Goal: Task Accomplishment & Management: Complete application form

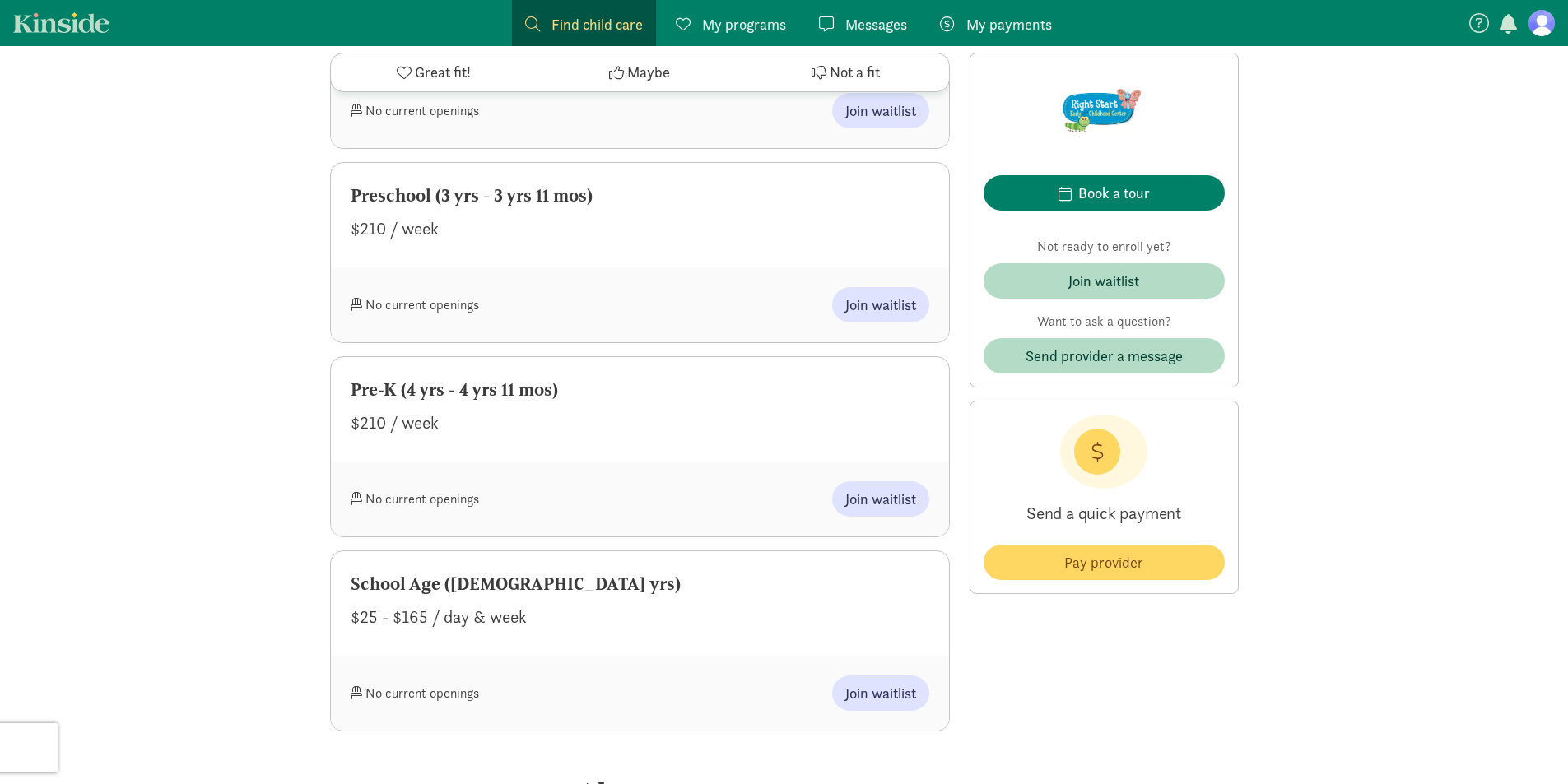
scroll to position [971, 0]
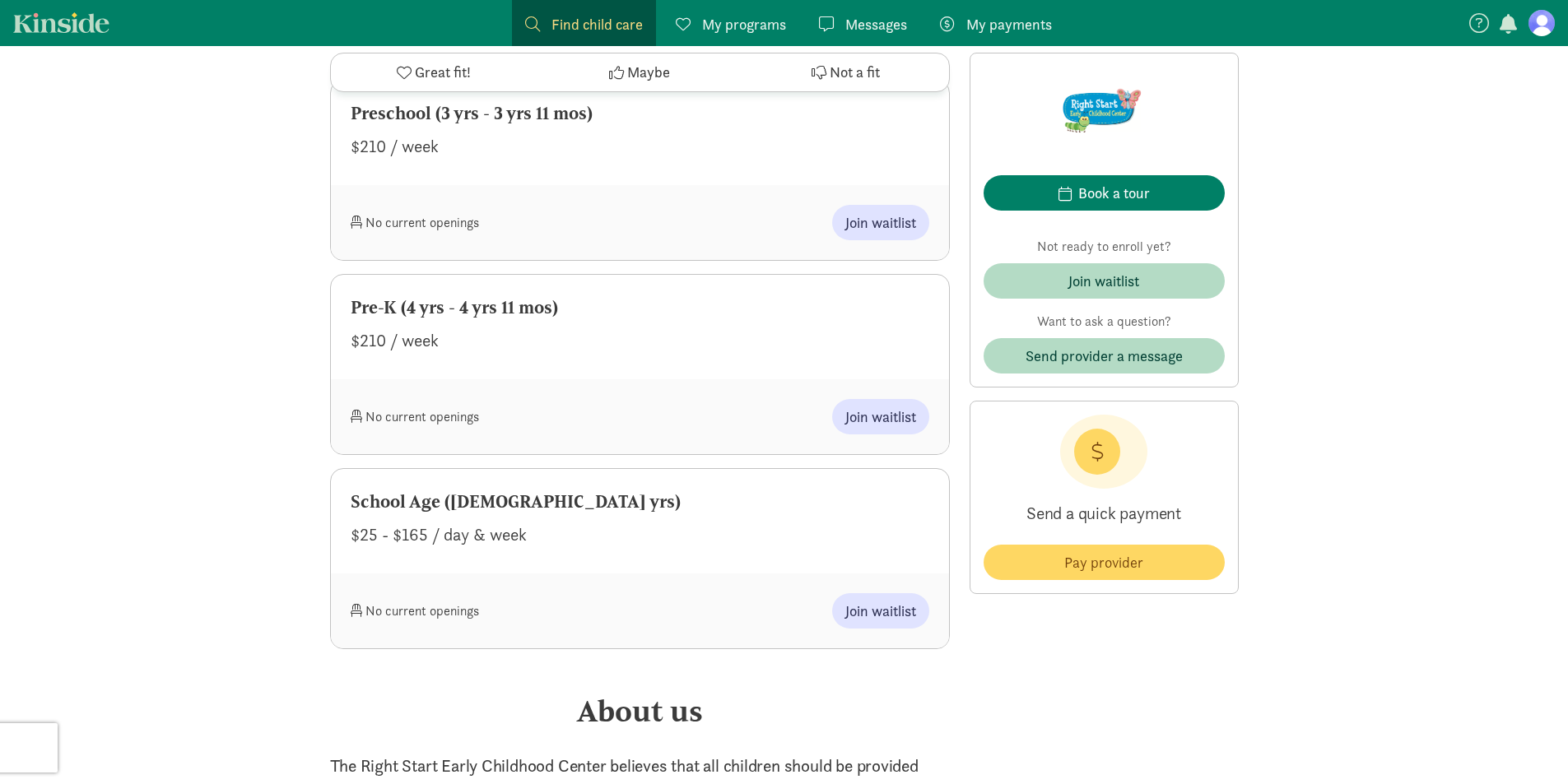
click at [743, 23] on span "My programs" at bounding box center [744, 24] width 84 height 22
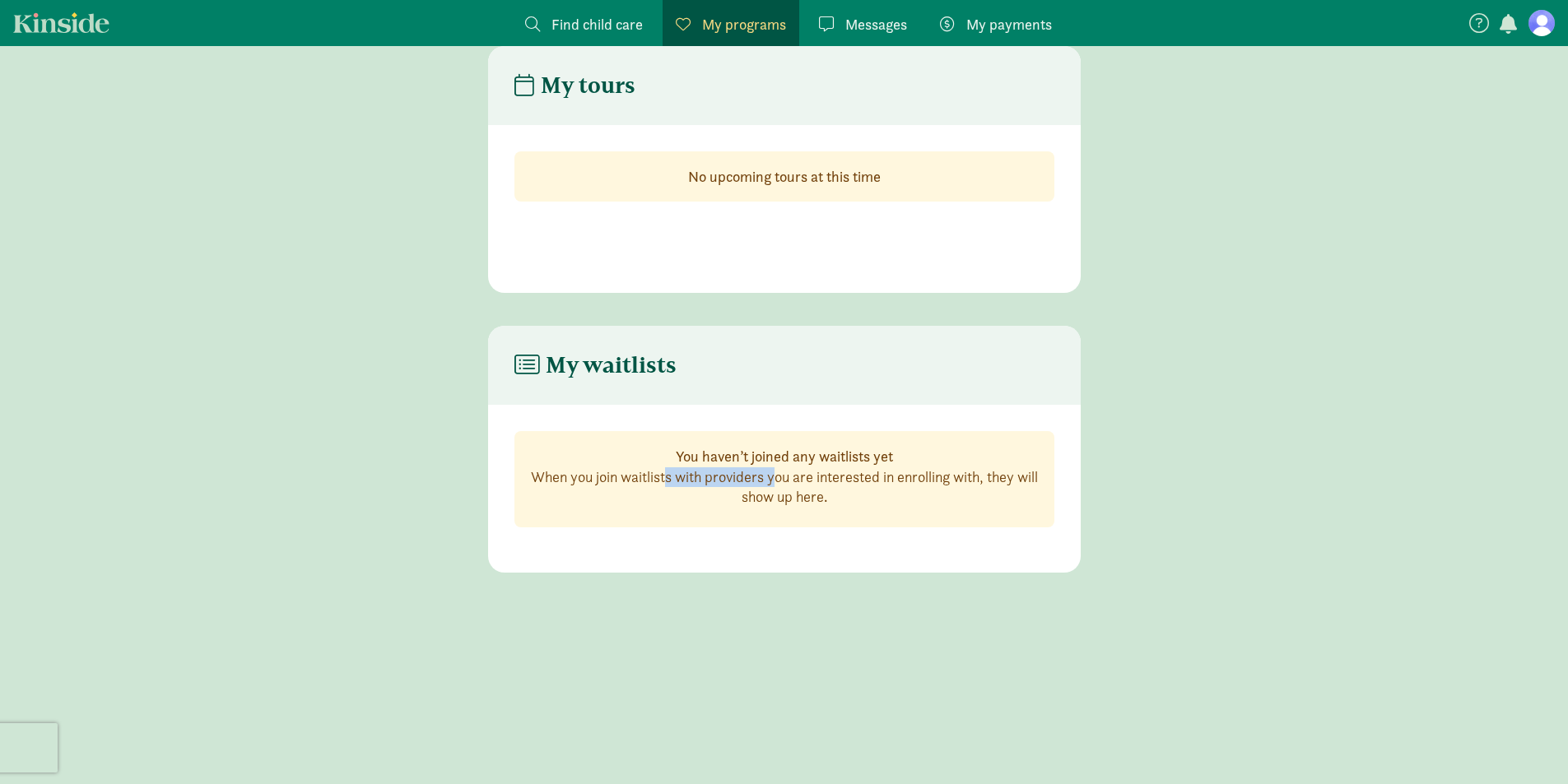
drag, startPoint x: 615, startPoint y: 479, endPoint x: 720, endPoint y: 485, distance: 105.2
click at [720, 485] on p "When you join waitlists with providers you are interested in enrolling with, th…" at bounding box center [784, 487] width 512 height 39
click at [854, 510] on div "You haven’t joined any waitlists yet When you join waitlists with providers you…" at bounding box center [784, 479] width 540 height 96
click at [587, 25] on span "Find child care" at bounding box center [597, 24] width 91 height 22
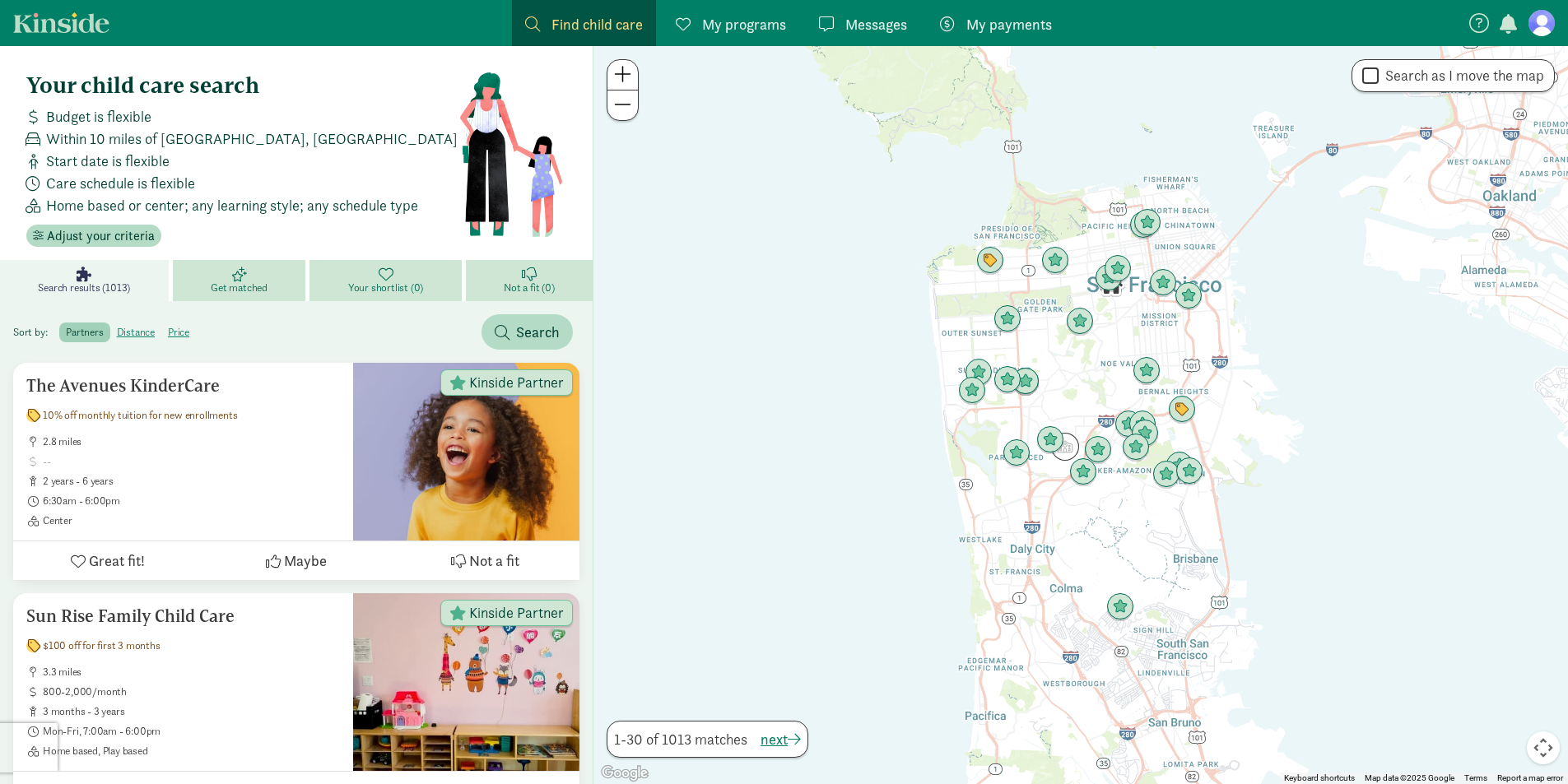
scroll to position [33, 0]
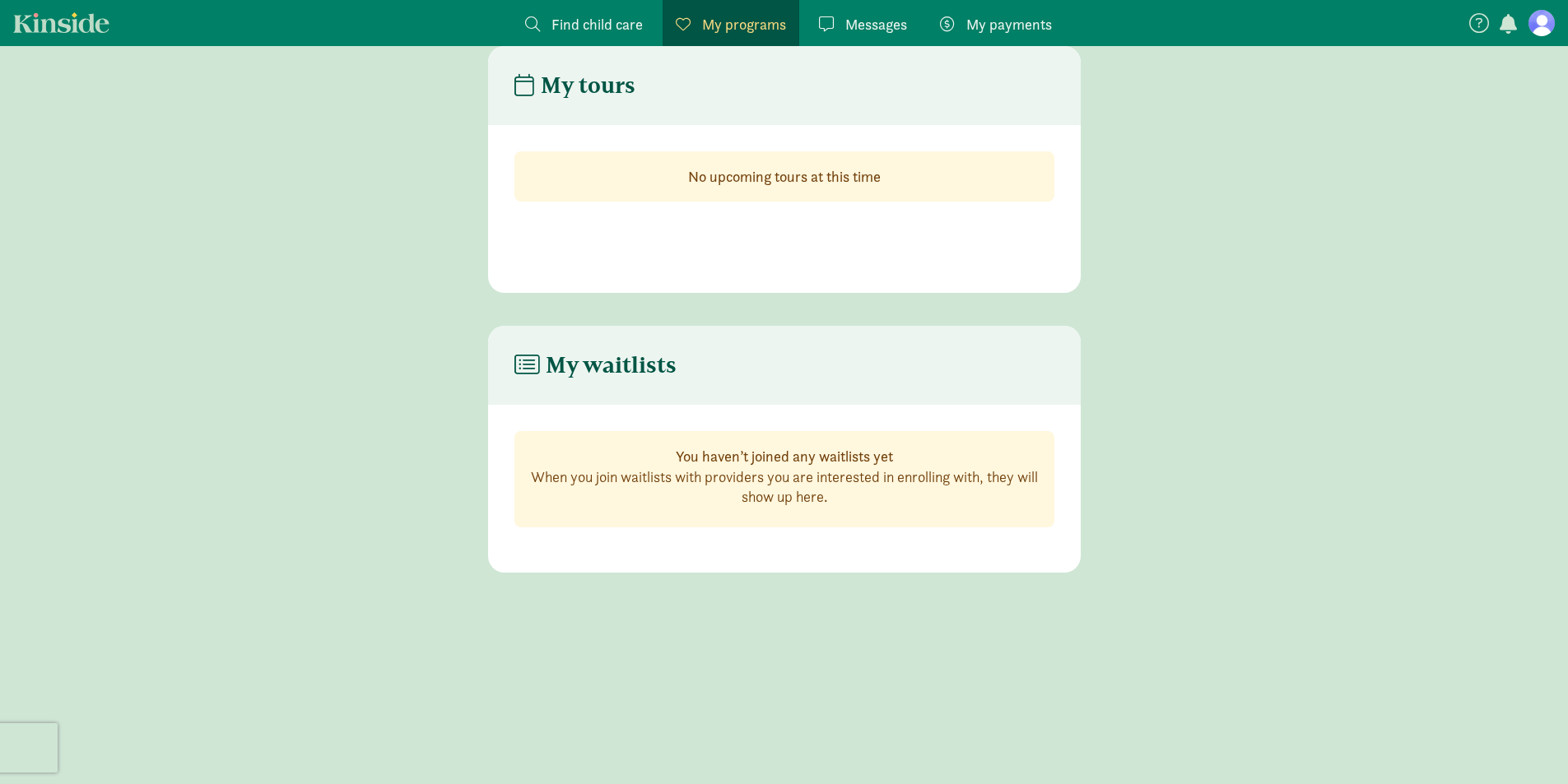
scroll to position [971, 0]
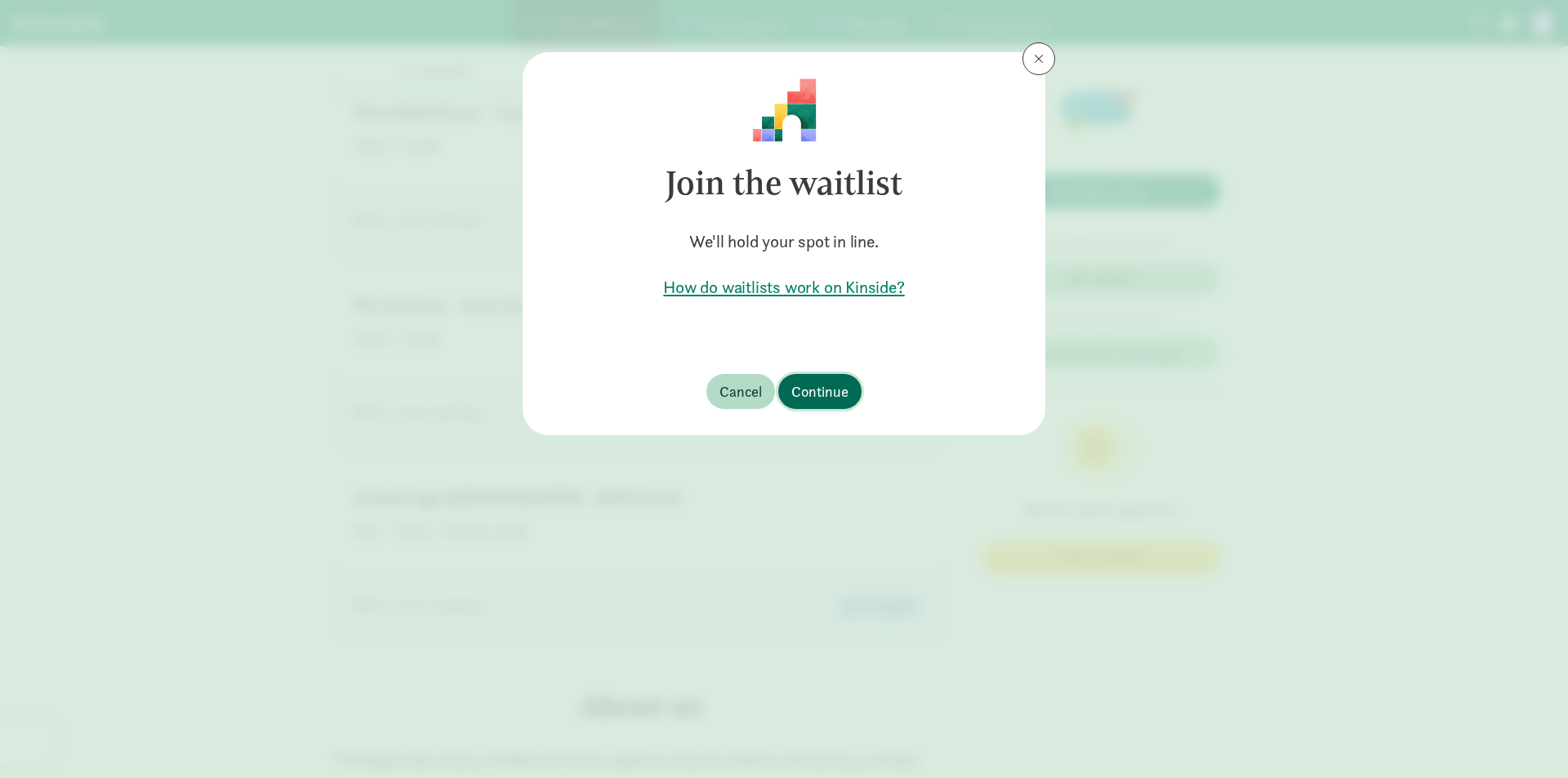
click at [834, 384] on span "Continue" at bounding box center [820, 392] width 58 height 22
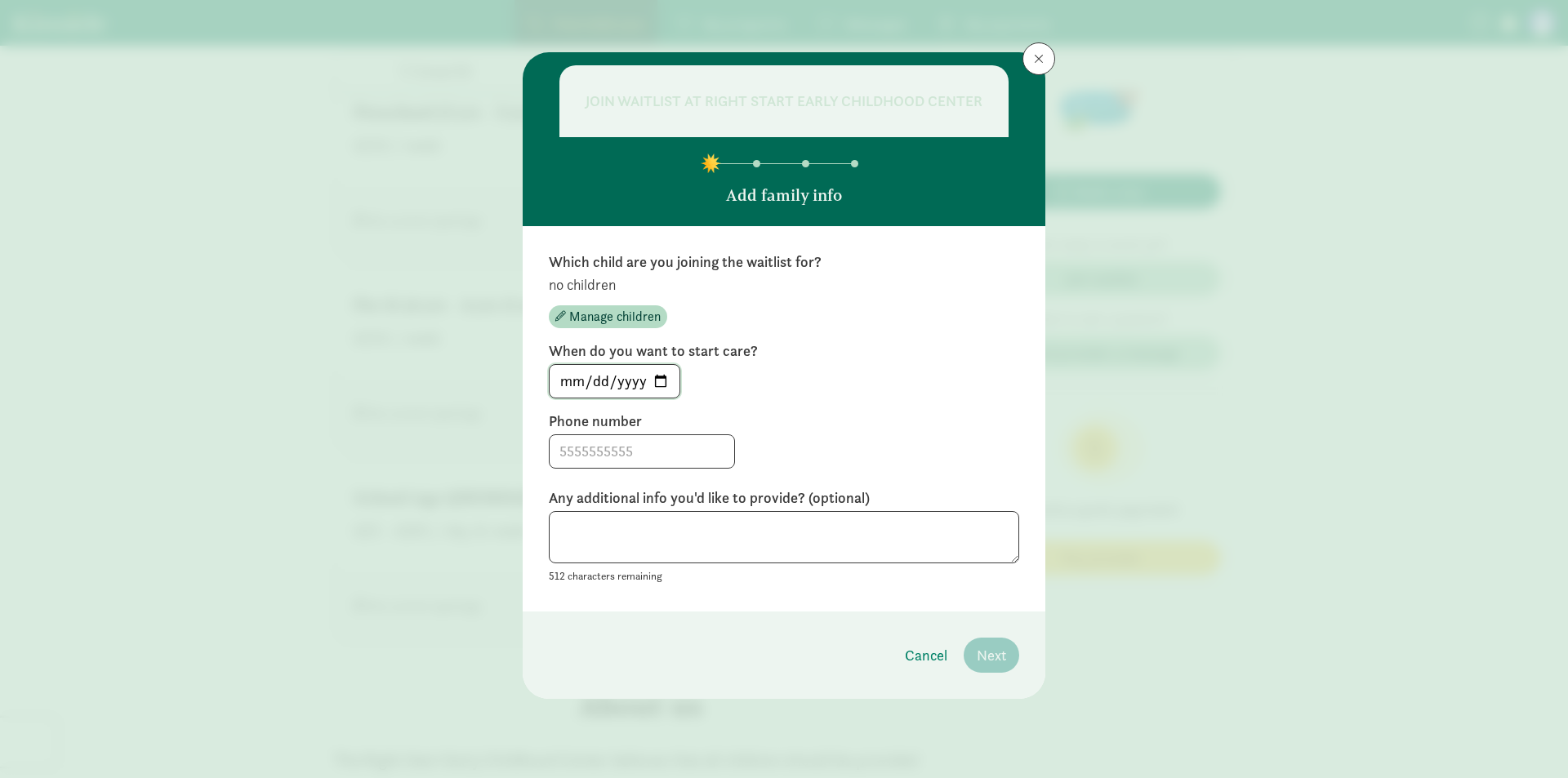
click at [662, 381] on input "2025-08-29" at bounding box center [615, 381] width 130 height 33
type input "2025-09-02"
click at [589, 453] on input at bounding box center [642, 452] width 184 height 33
type input "7573833350"
click at [924, 545] on textarea at bounding box center [784, 537] width 470 height 53
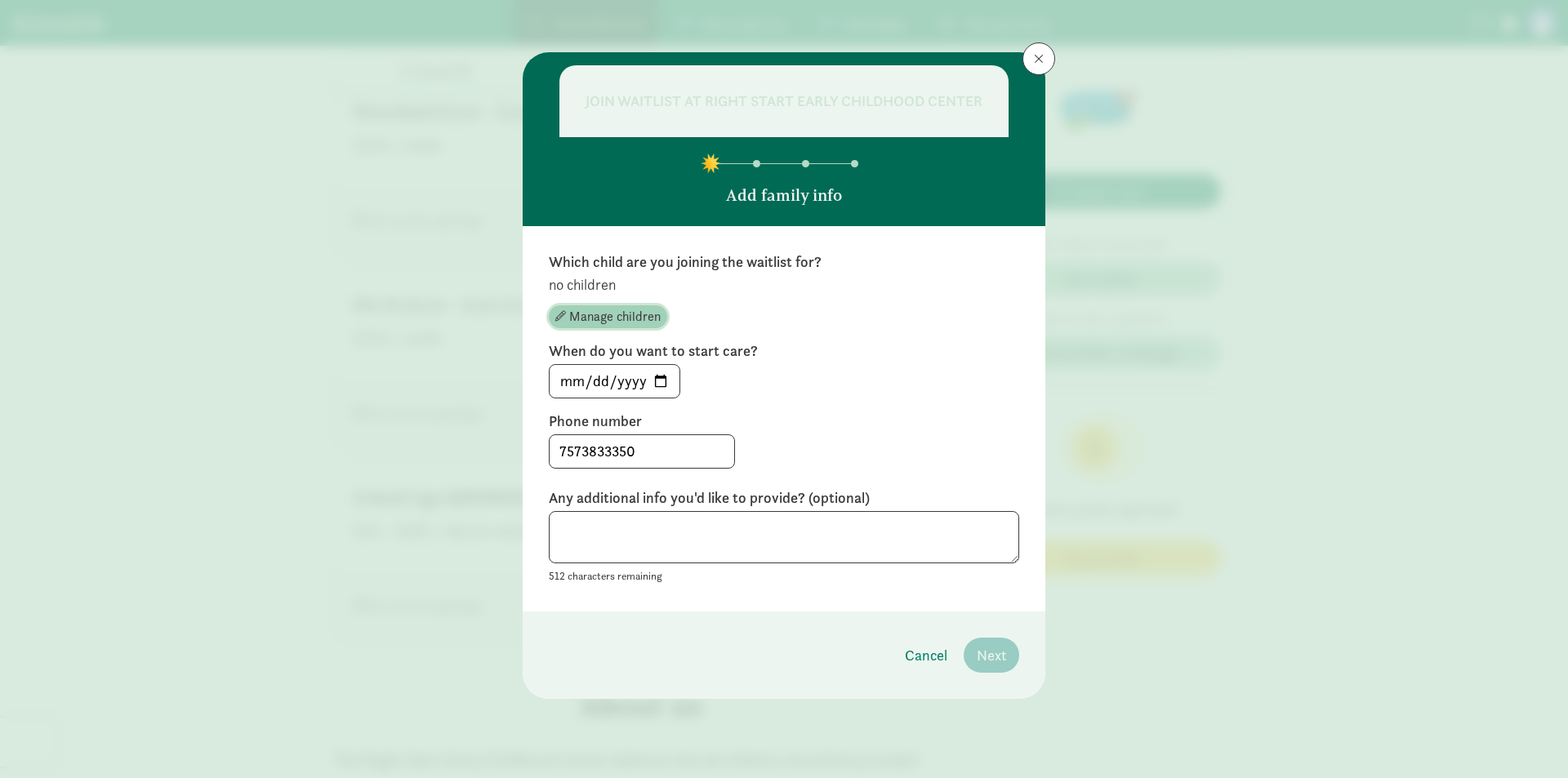
click at [610, 312] on span "Manage children" at bounding box center [615, 316] width 91 height 19
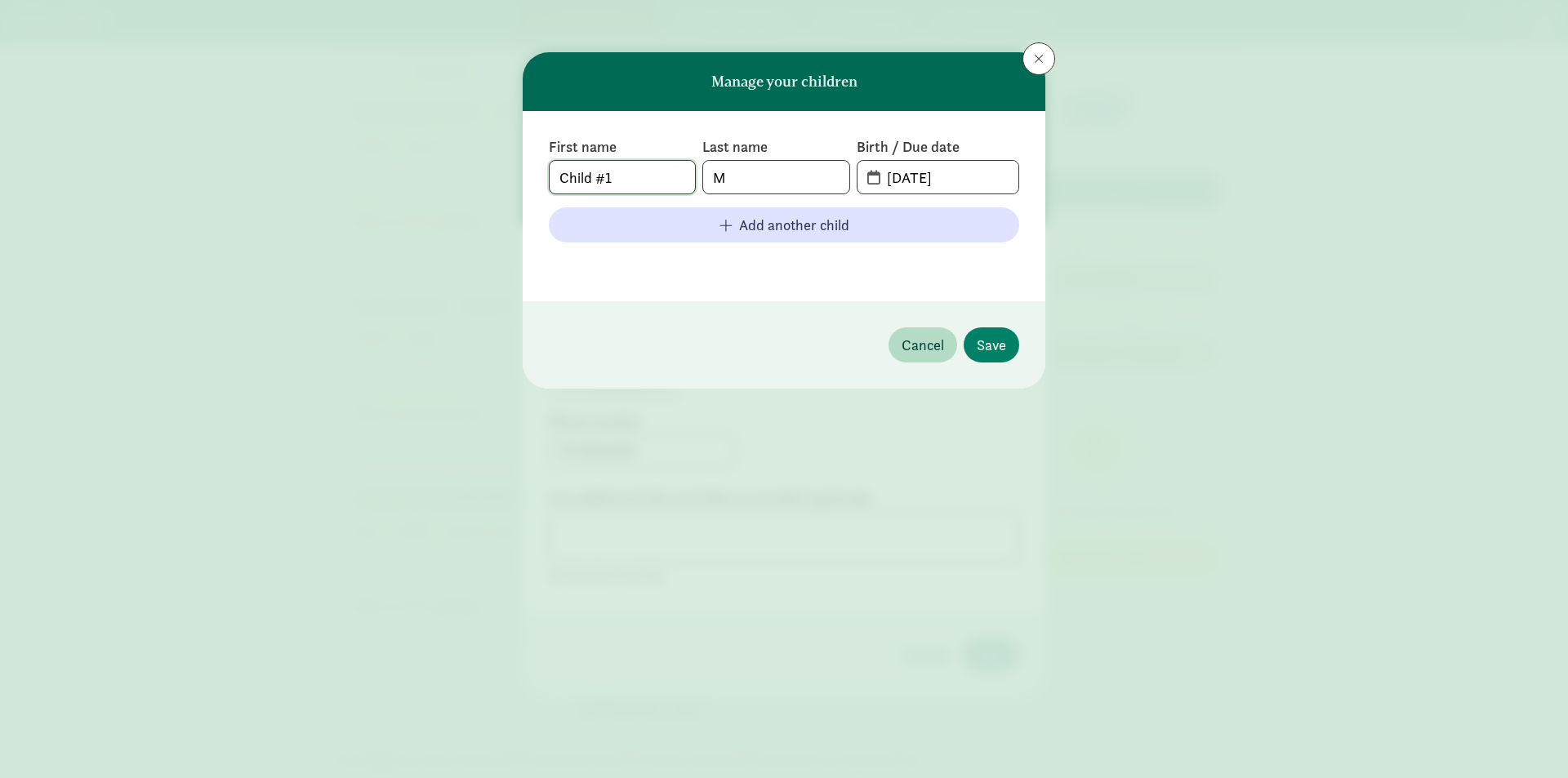
click at [611, 176] on input "Child #1" at bounding box center [622, 177] width 145 height 33
drag, startPoint x: 617, startPoint y: 177, endPoint x: 446, endPoint y: 183, distance: 171.1
click at [446, 183] on div "Manage your children First name Child #1 Last name M Birth / Due date 08-29-202…" at bounding box center [784, 389] width 1568 height 778
type input "Ka'Nyla"
type input "Mayberry"
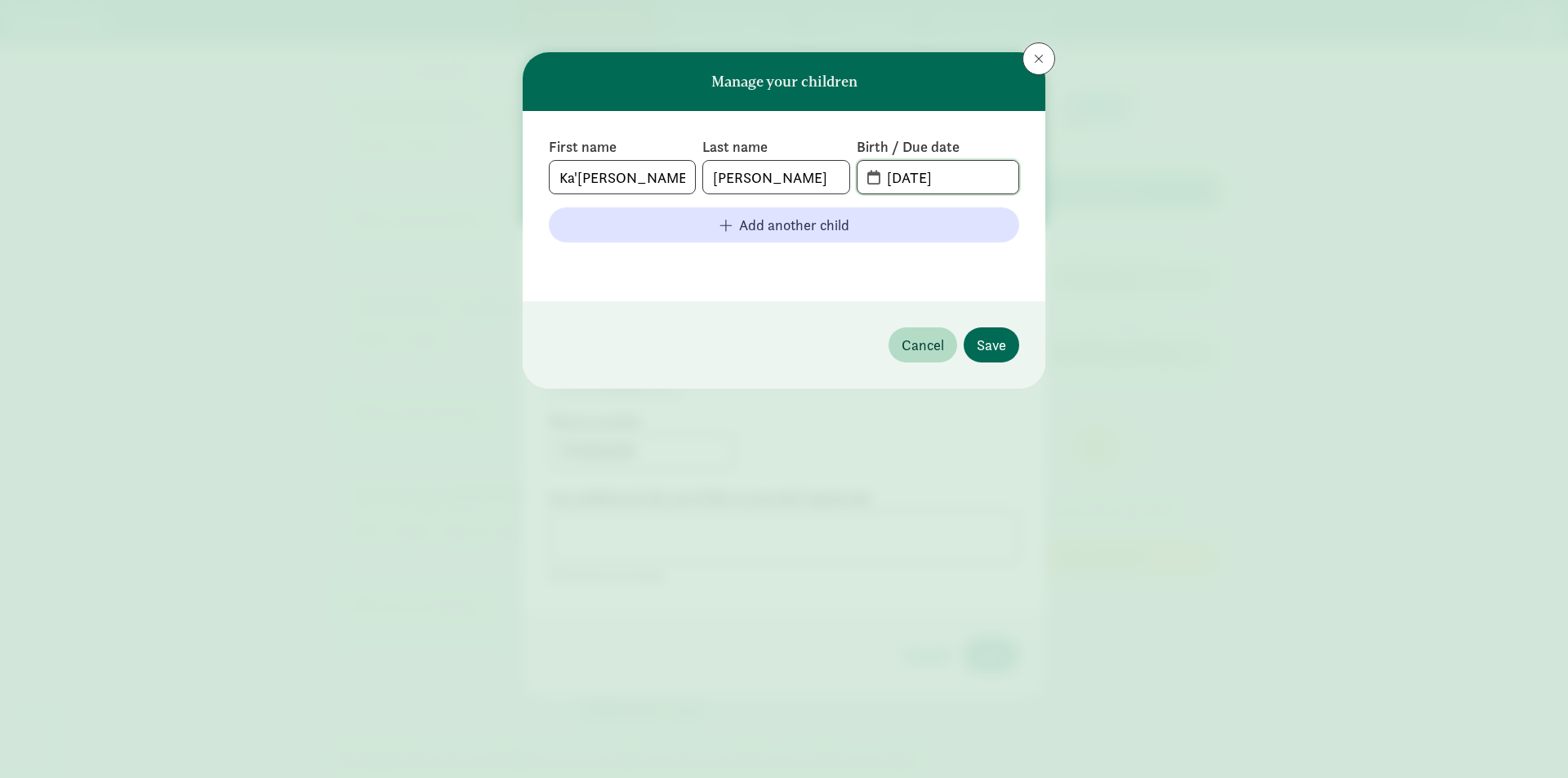
type input "05-05-2014"
click at [994, 347] on span "Save" at bounding box center [991, 345] width 30 height 22
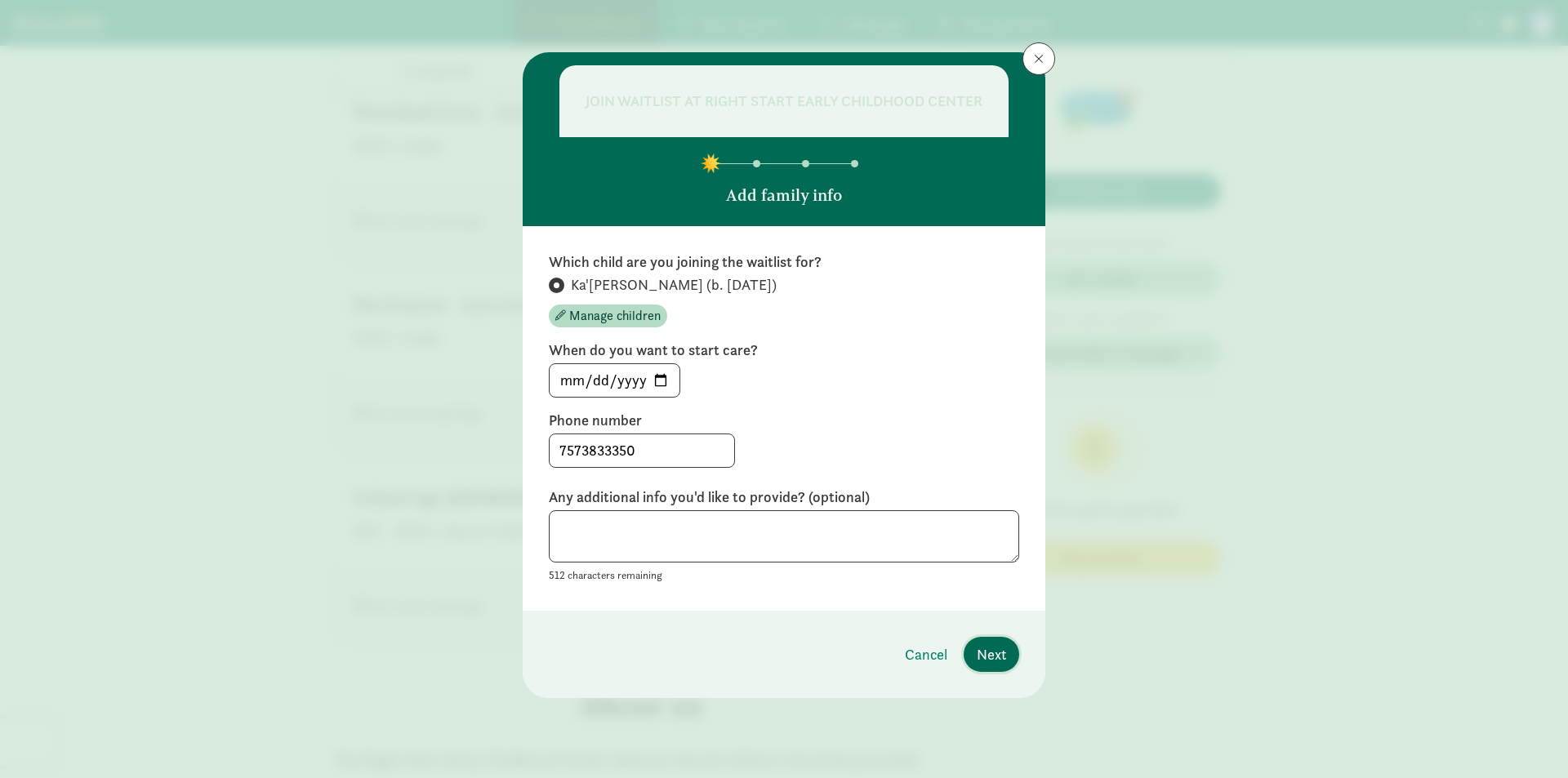
click at [1001, 645] on span "Next" at bounding box center [991, 655] width 30 height 22
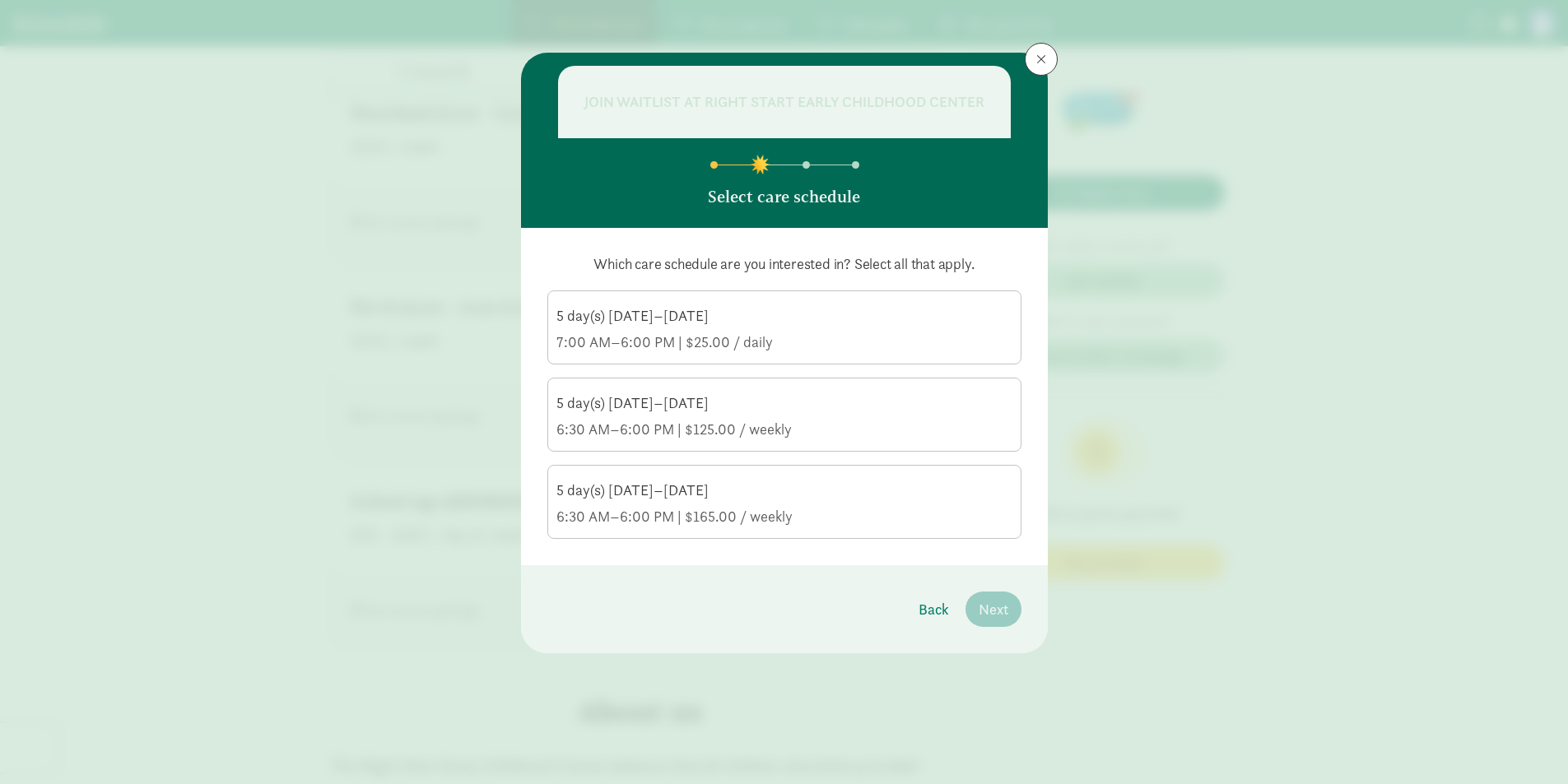
click at [697, 423] on div "6:30 AM–6:00 PM | $125.00 / weekly" at bounding box center [784, 429] width 456 height 20
click at [0, 0] on input "5 day(s) Monday–Friday 6:30 AM–6:00 PM | $125.00 / weekly" at bounding box center [0, 0] width 0 height 0
click at [761, 521] on div "6:30 AM–6:00 PM | $165.00 / weekly" at bounding box center [784, 516] width 456 height 20
click at [0, 0] on input "5 day(s) Monday–Friday 6:30 AM–6:00 PM | $165.00 / weekly" at bounding box center [0, 0] width 0 height 0
click at [1001, 608] on span "Next" at bounding box center [993, 609] width 30 height 22
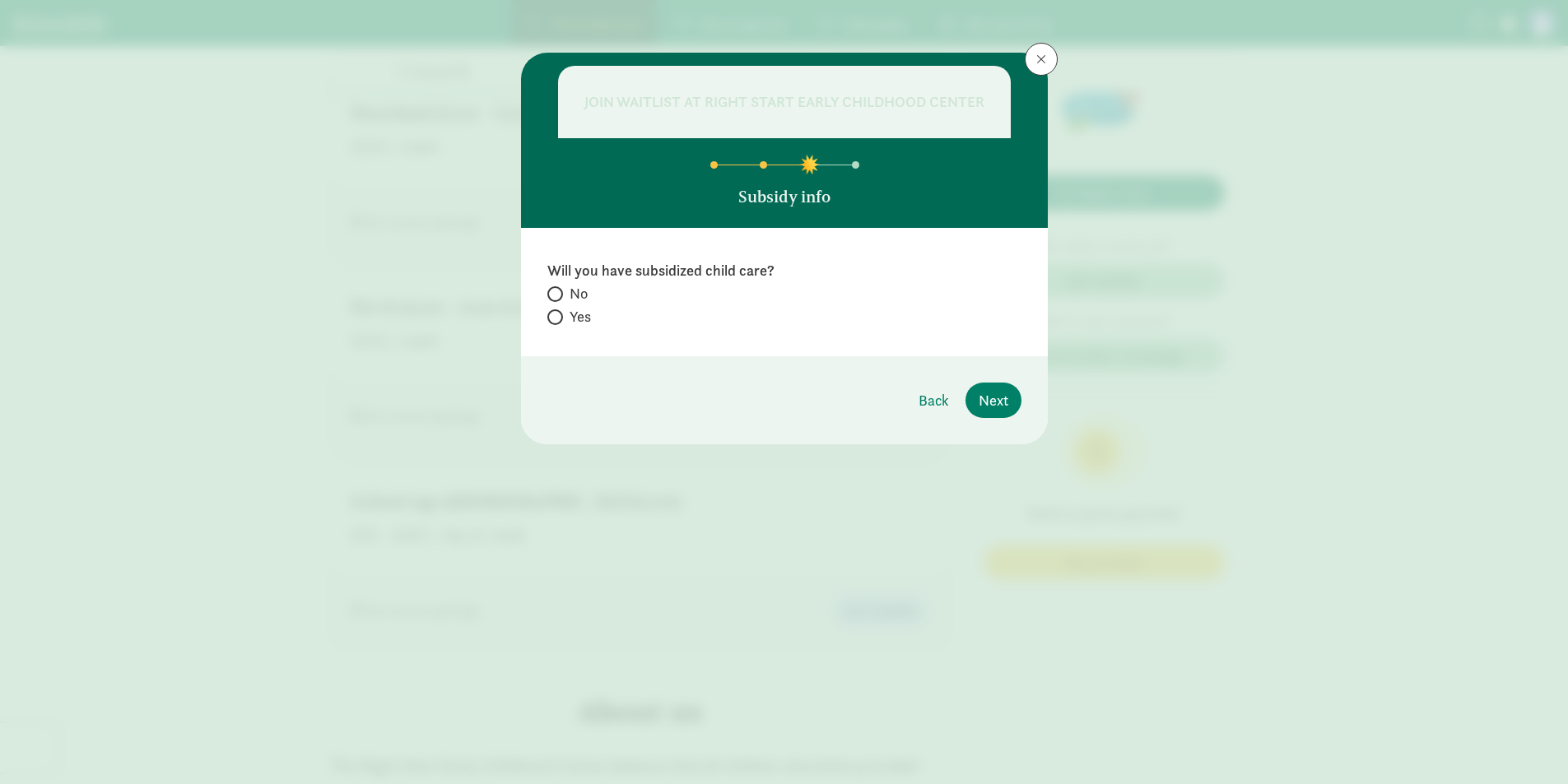
click at [560, 320] on span at bounding box center [555, 317] width 15 height 15
click at [558, 320] on input "Yes" at bounding box center [553, 317] width 11 height 11
radio input "true"
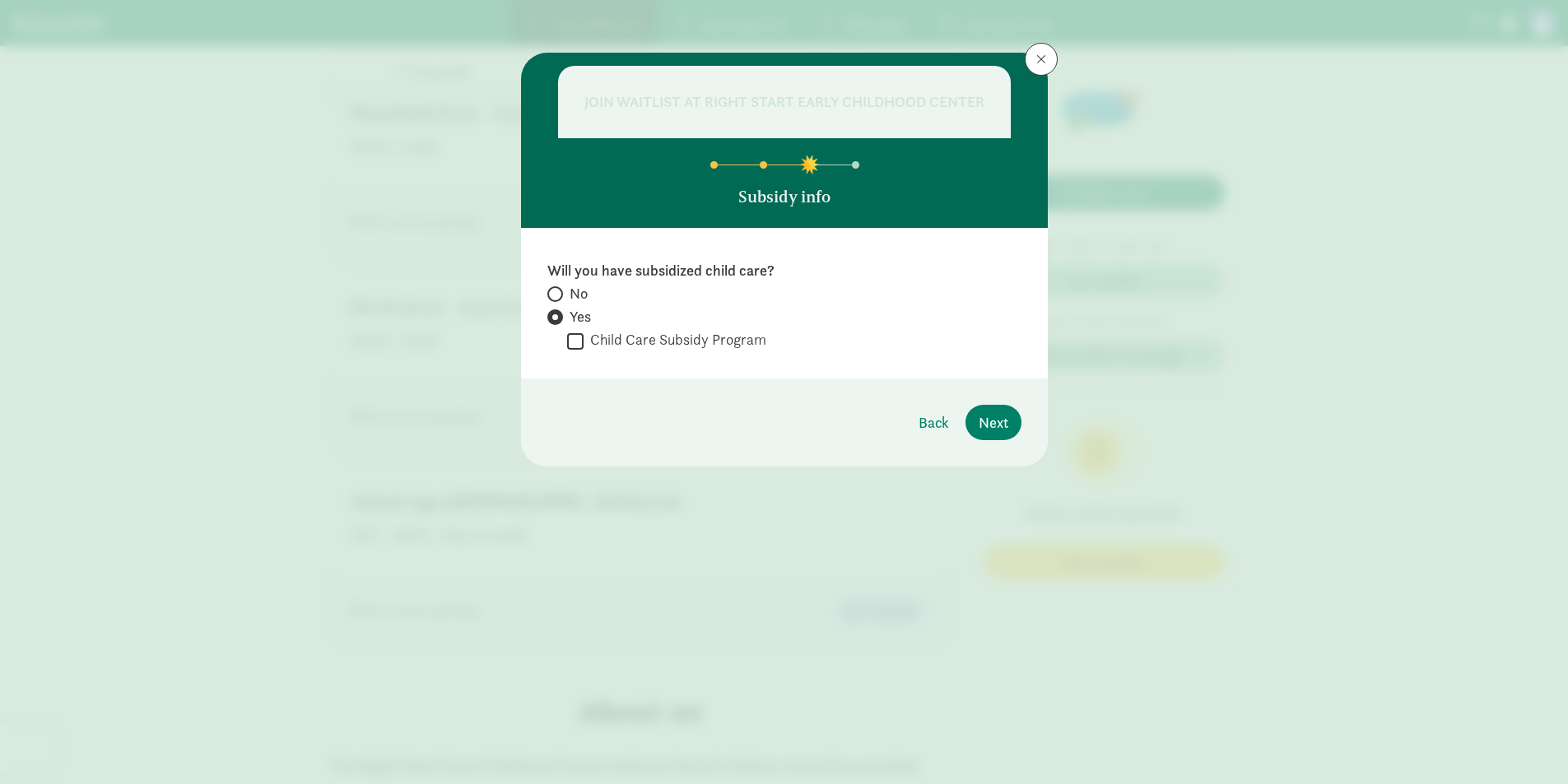
click at [560, 293] on span at bounding box center [555, 294] width 15 height 15
click at [558, 293] on input "No" at bounding box center [553, 294] width 11 height 11
radio input "true"
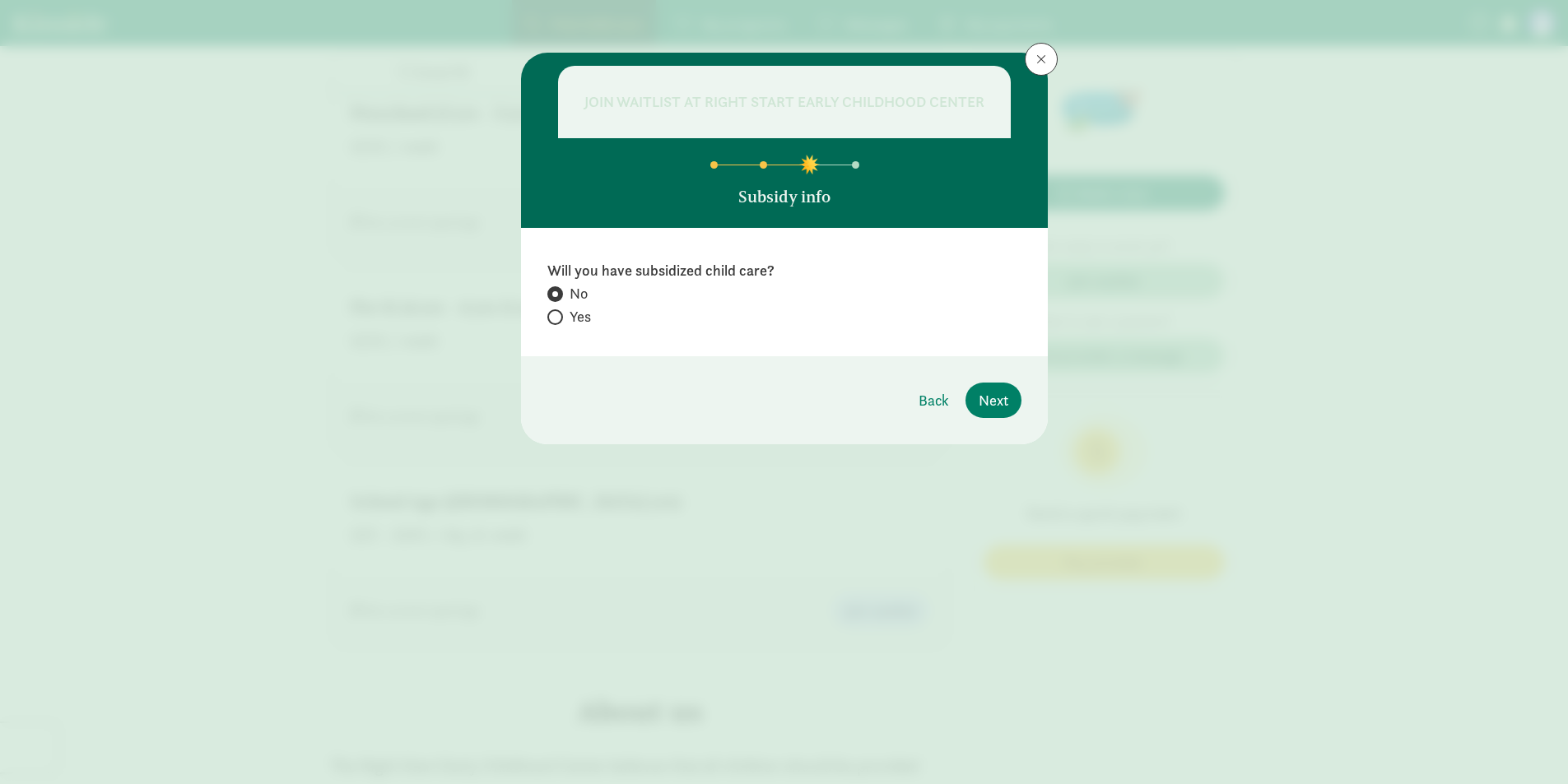
click at [572, 325] on span "Yes" at bounding box center [580, 316] width 21 height 20
click at [558, 322] on input "Yes" at bounding box center [553, 317] width 11 height 11
radio input "true"
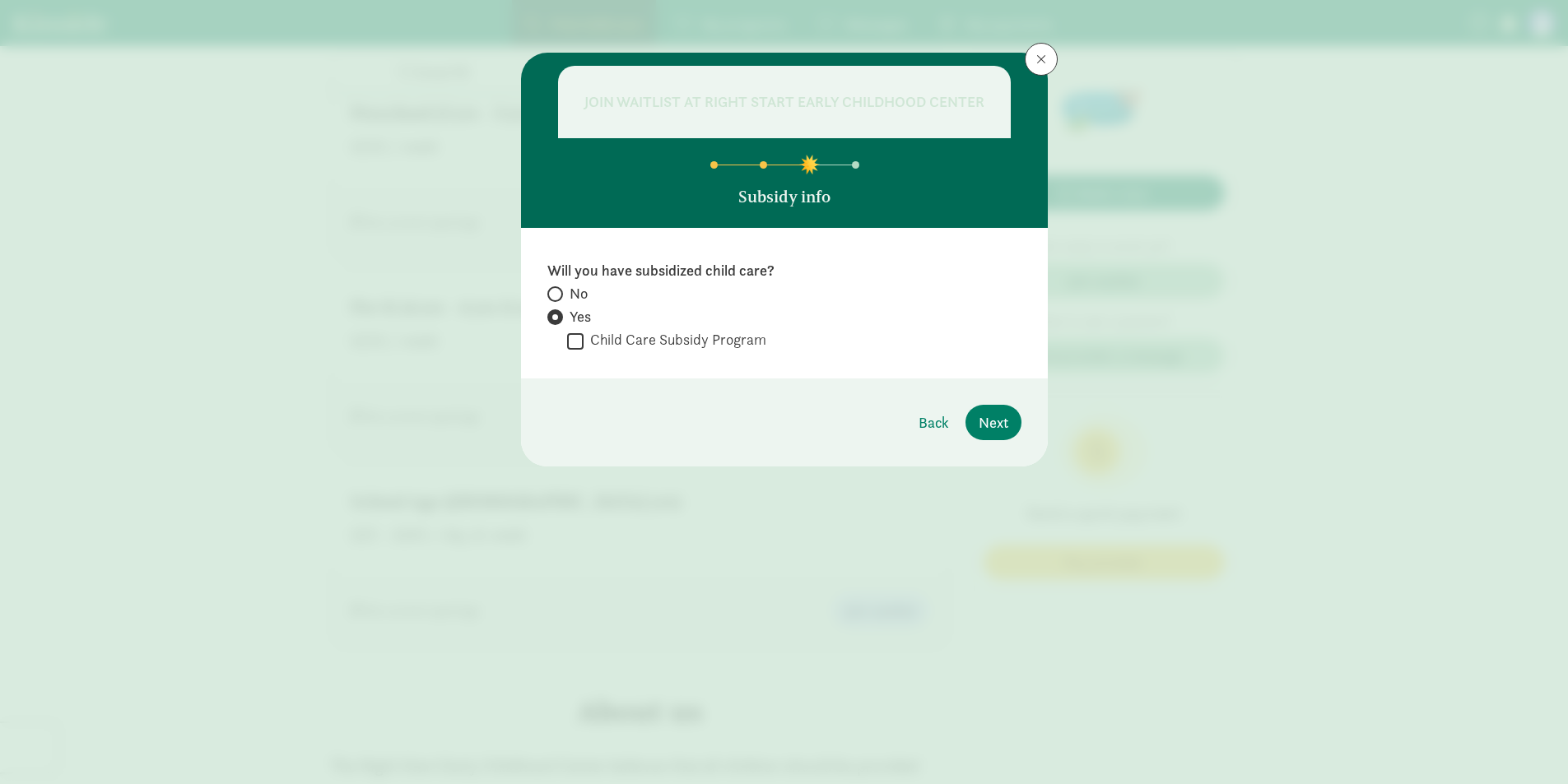
click at [556, 287] on span at bounding box center [555, 294] width 15 height 15
click at [556, 289] on input "No" at bounding box center [553, 294] width 11 height 11
radio input "true"
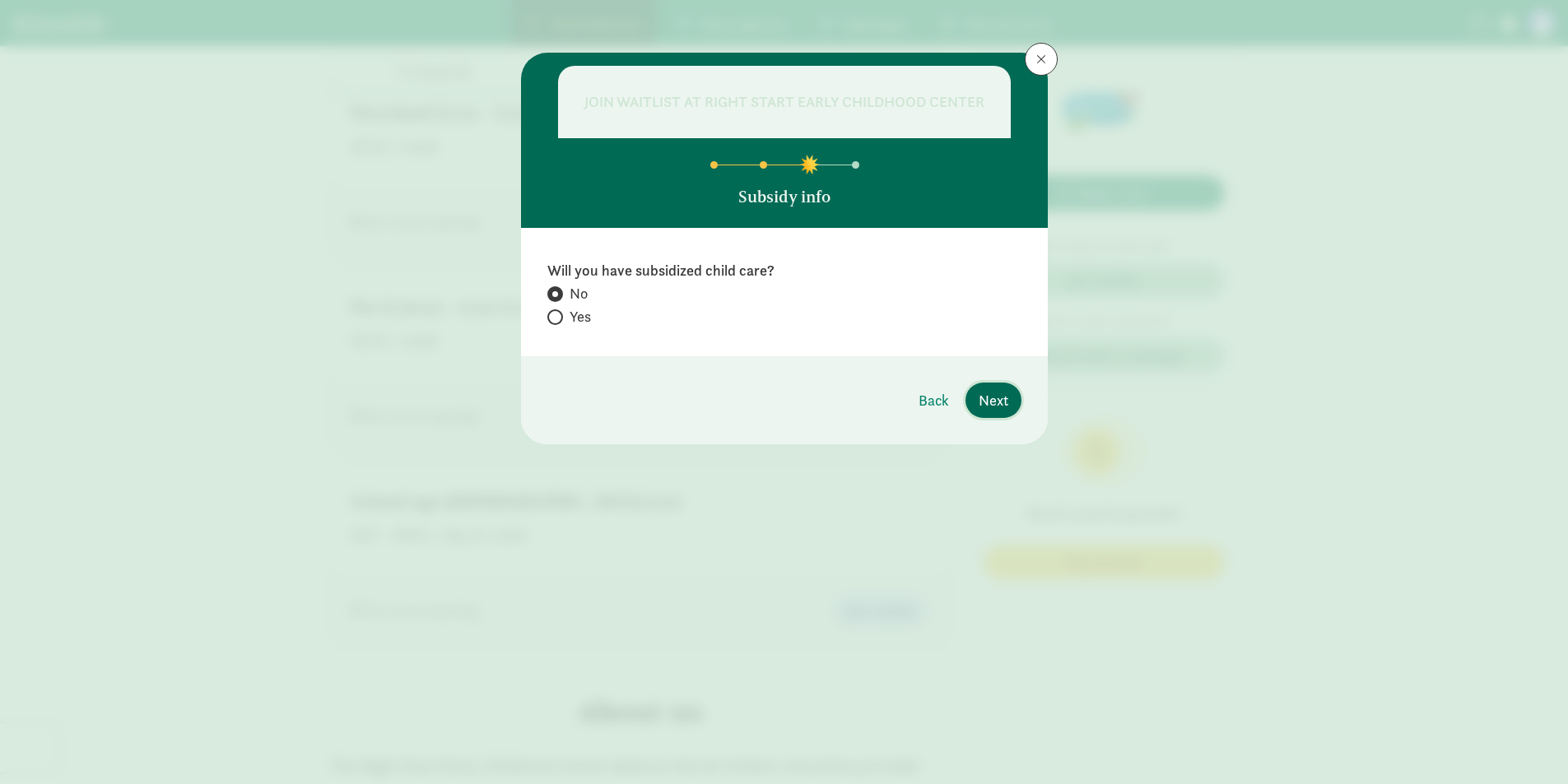
click at [982, 394] on span "Next" at bounding box center [993, 401] width 30 height 22
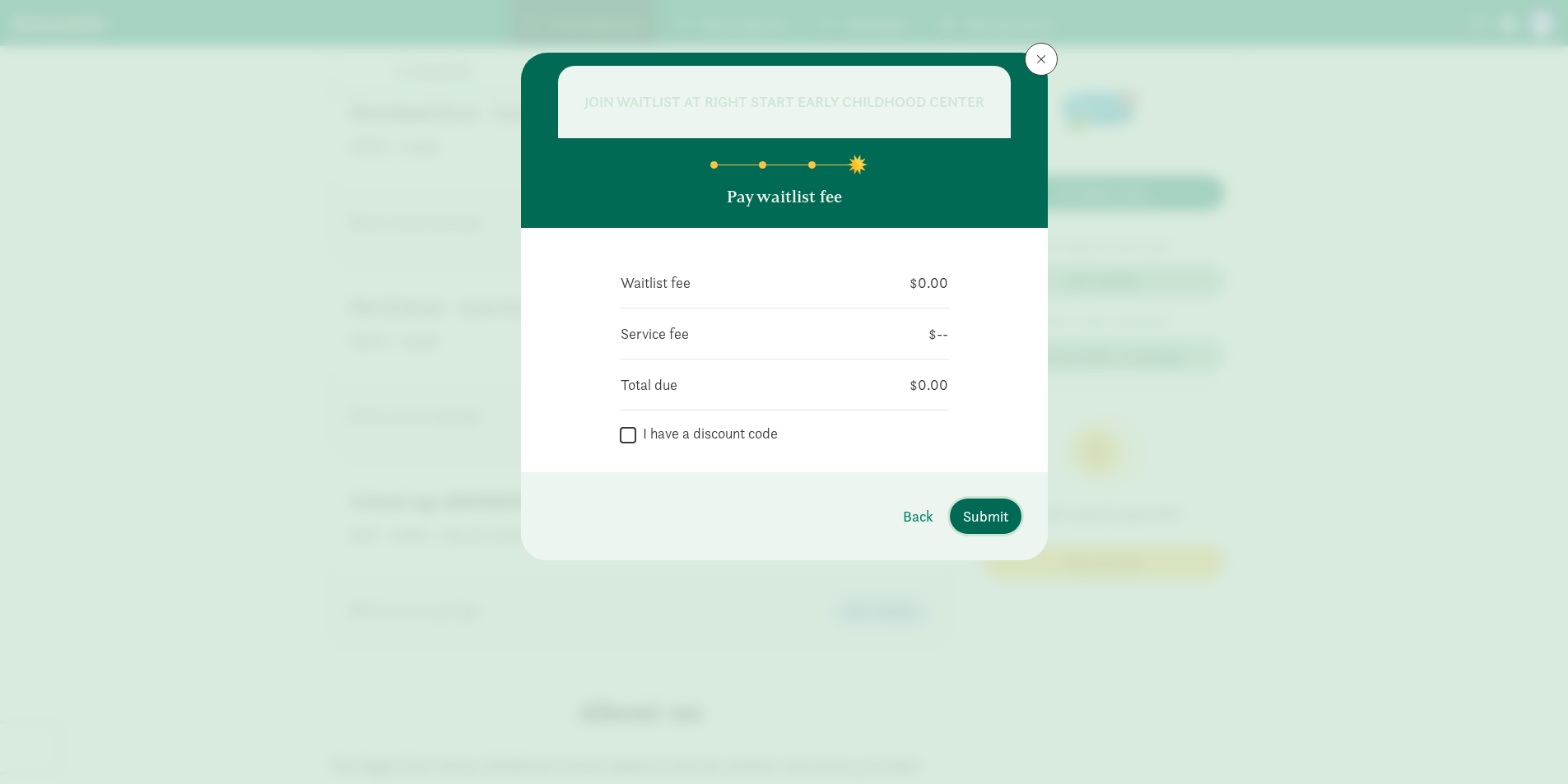
click at [992, 515] on span "Submit" at bounding box center [986, 516] width 45 height 22
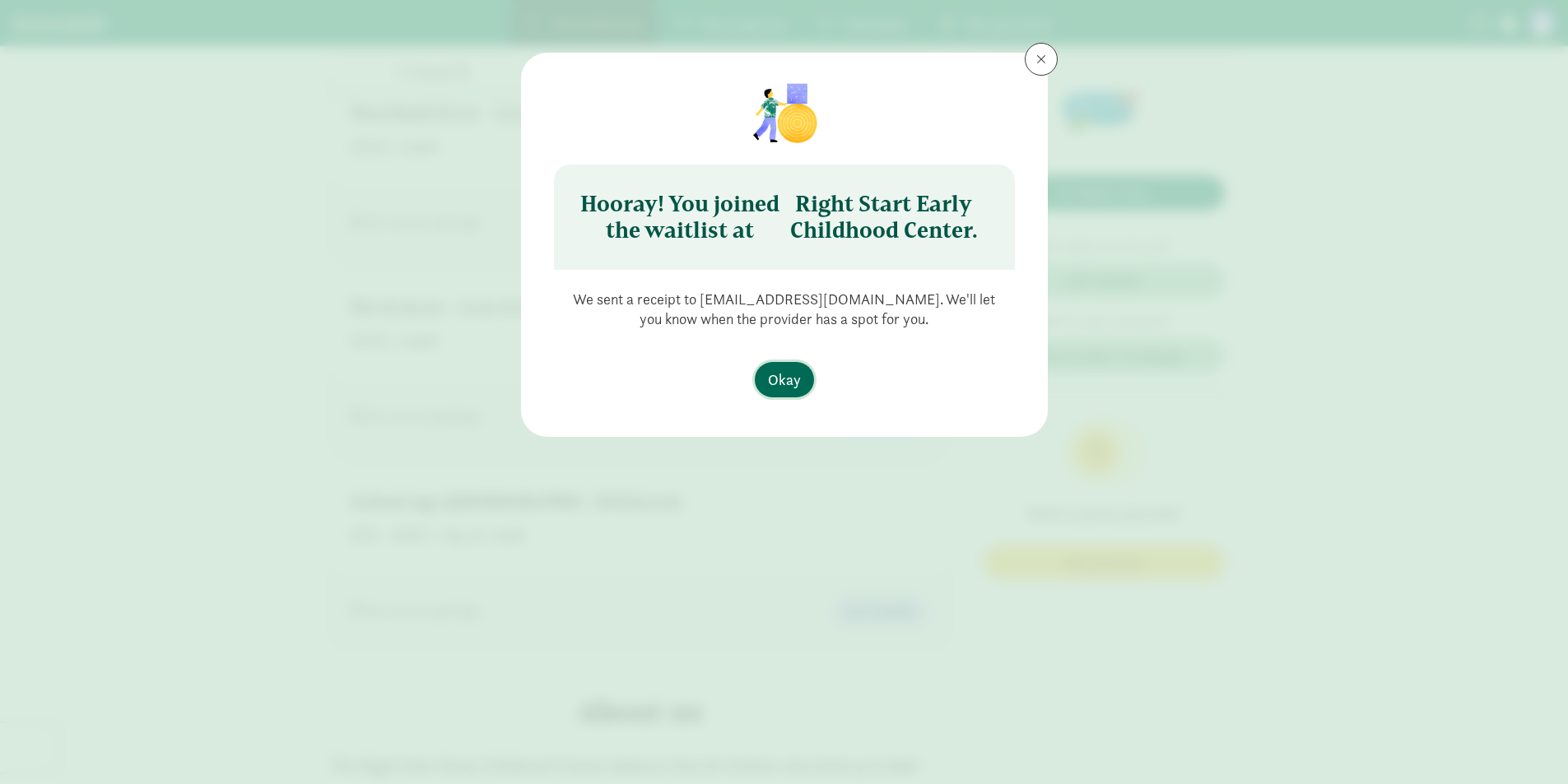
click at [784, 381] on span "Okay" at bounding box center [784, 380] width 33 height 22
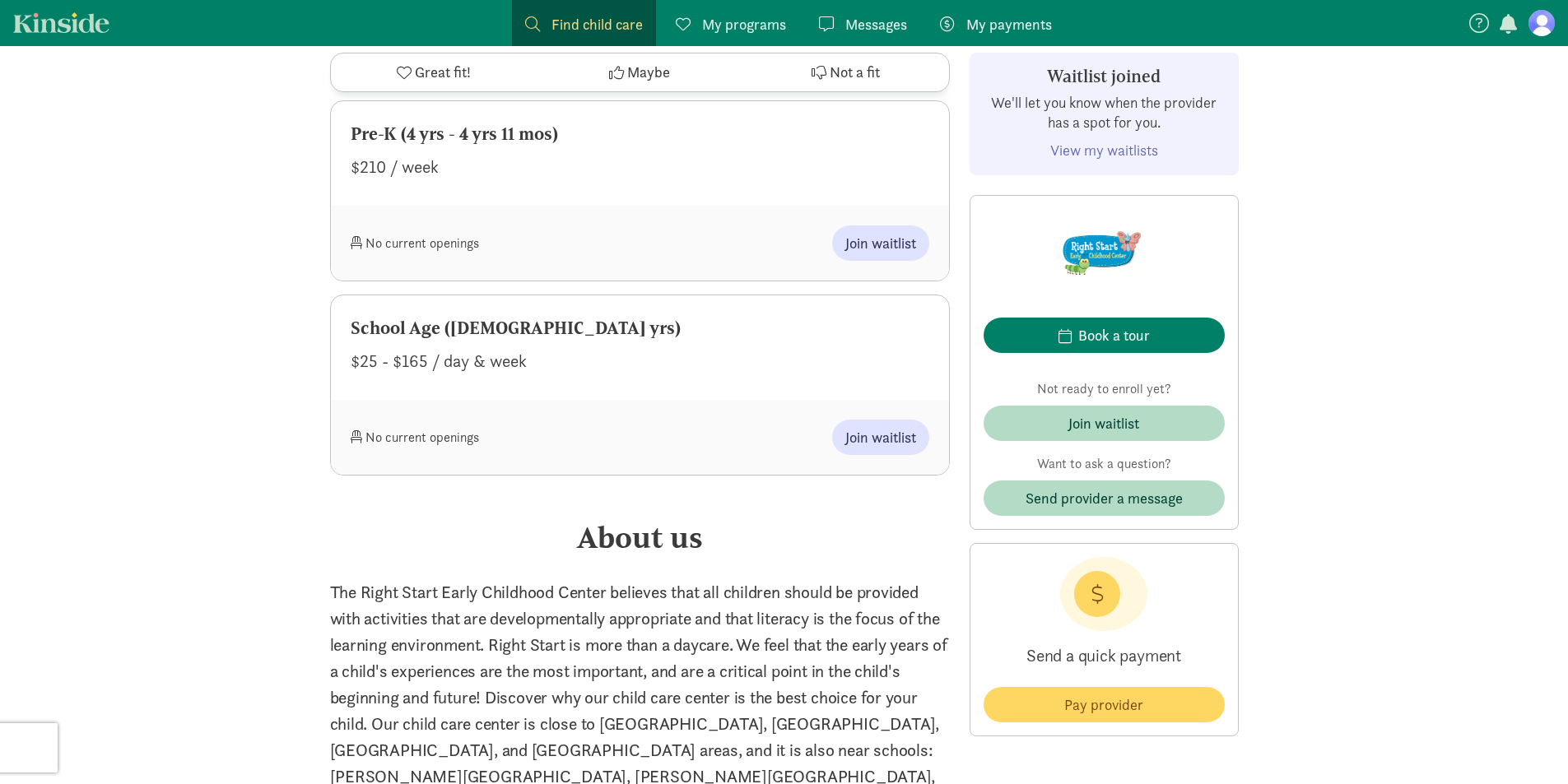
scroll to position [1300, 0]
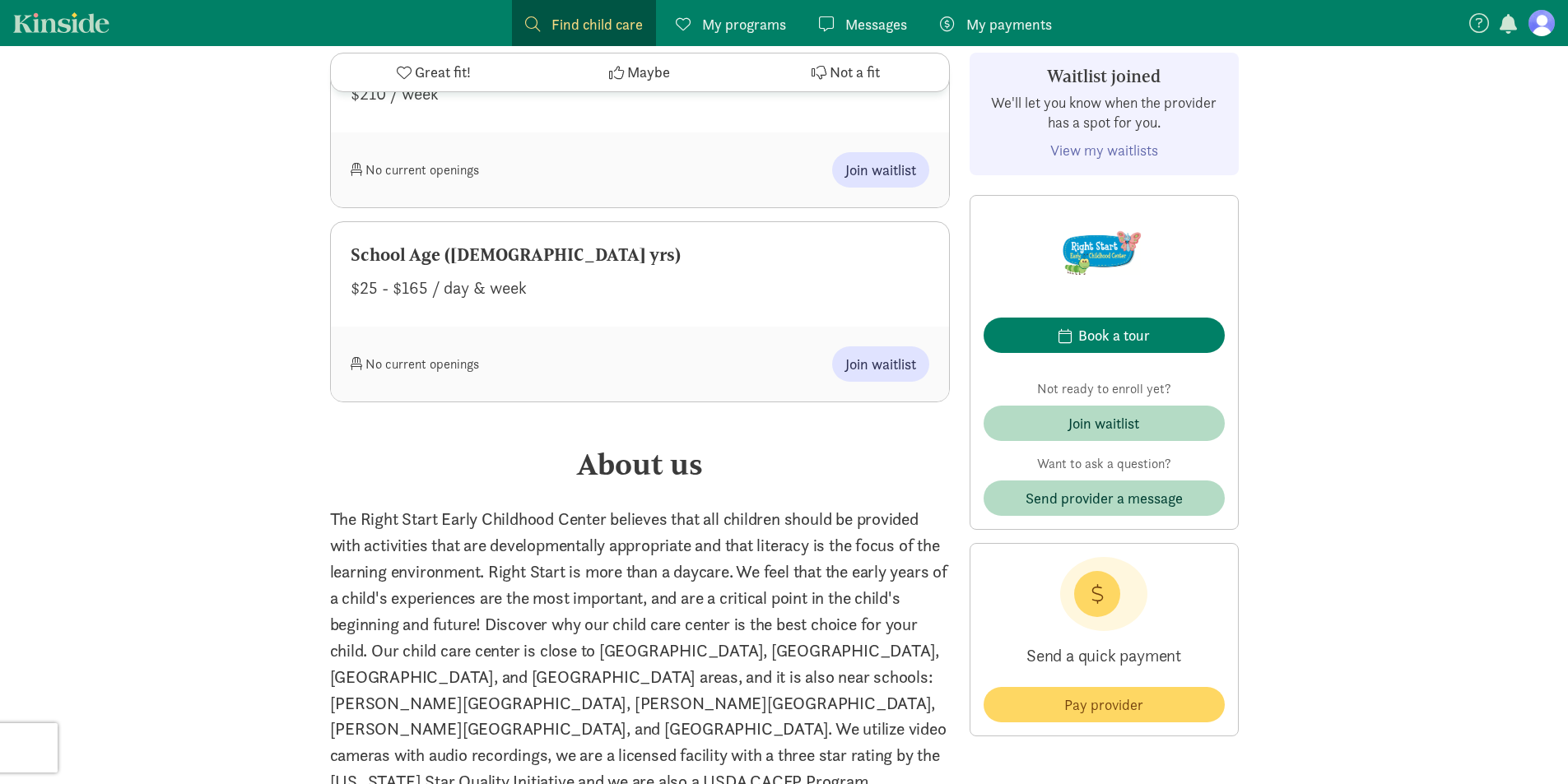
click at [736, 32] on span "My programs" at bounding box center [744, 24] width 84 height 22
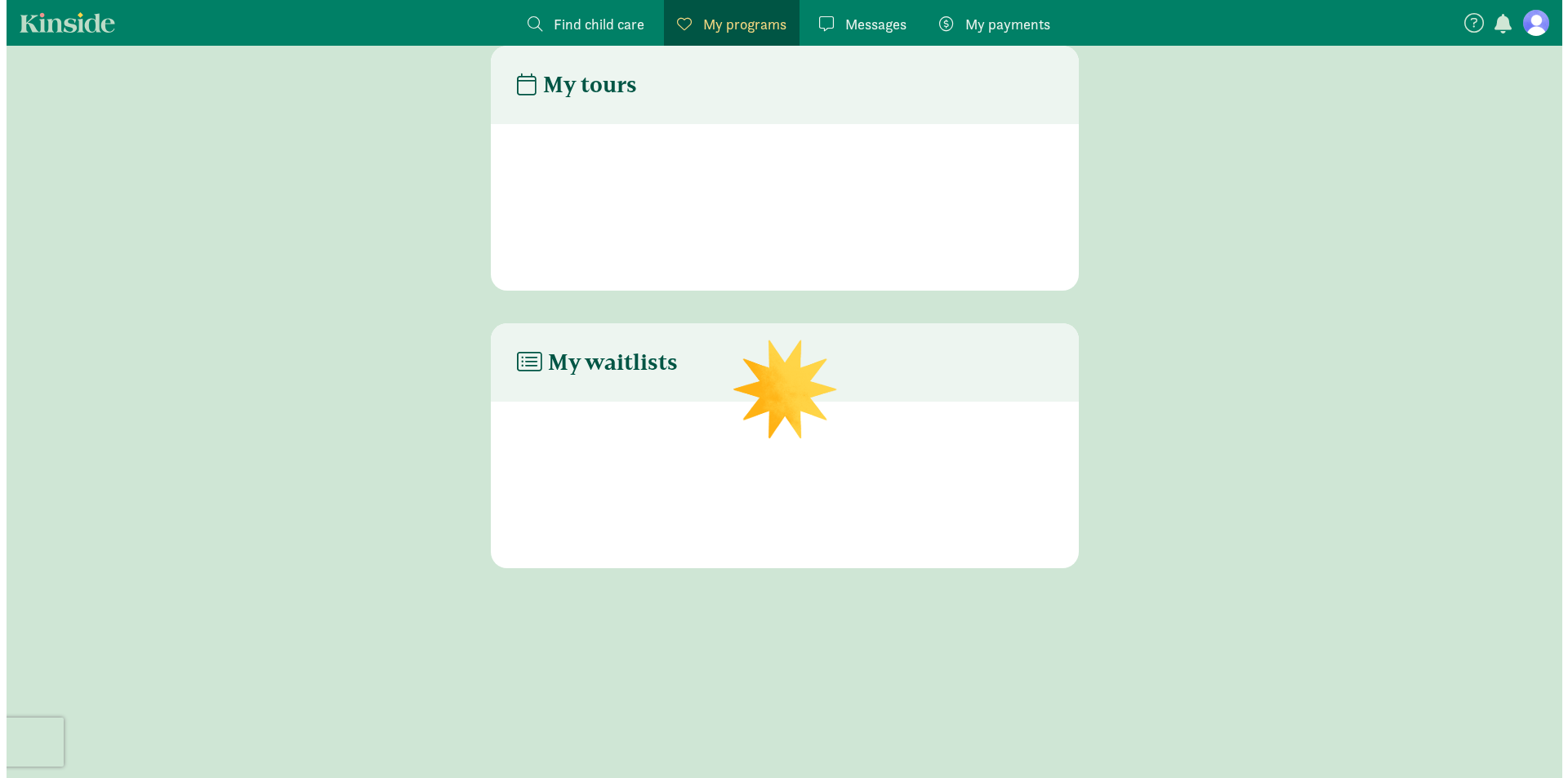
scroll to position [33, 0]
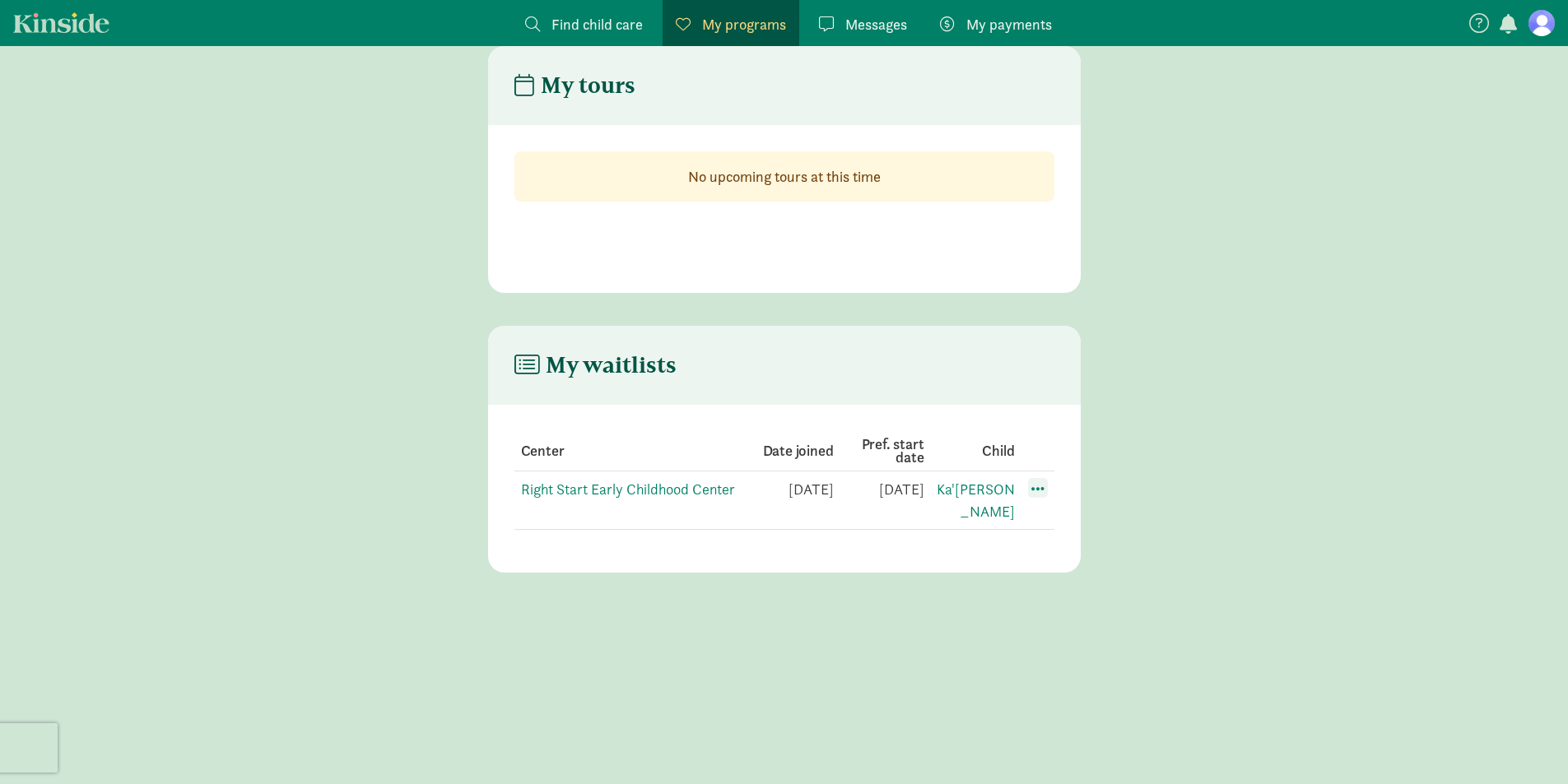
click at [1035, 492] on span at bounding box center [1038, 487] width 20 height 20
click at [1086, 522] on div "Edit preferences" at bounding box center [1096, 525] width 148 height 36
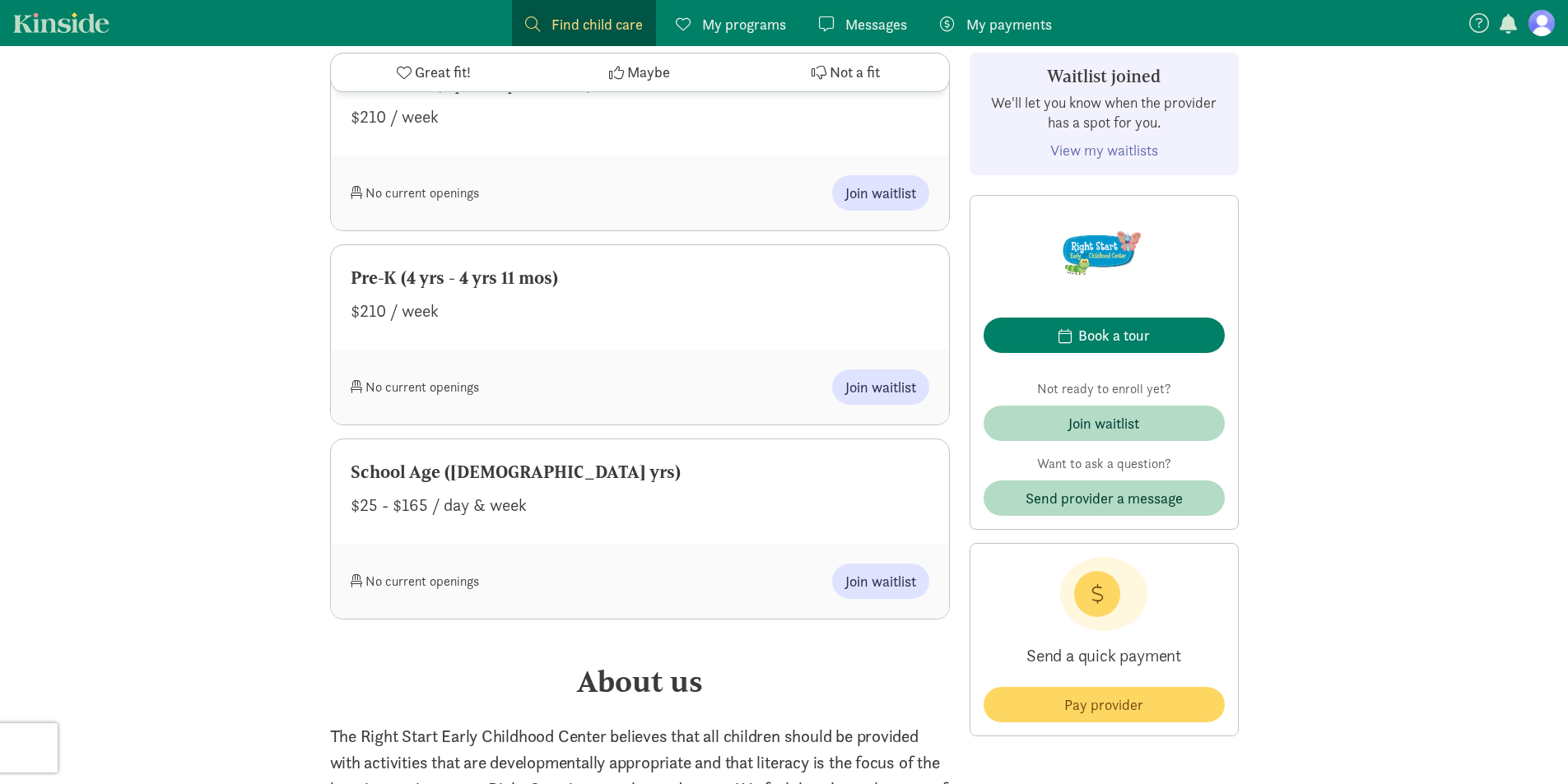
scroll to position [988, 0]
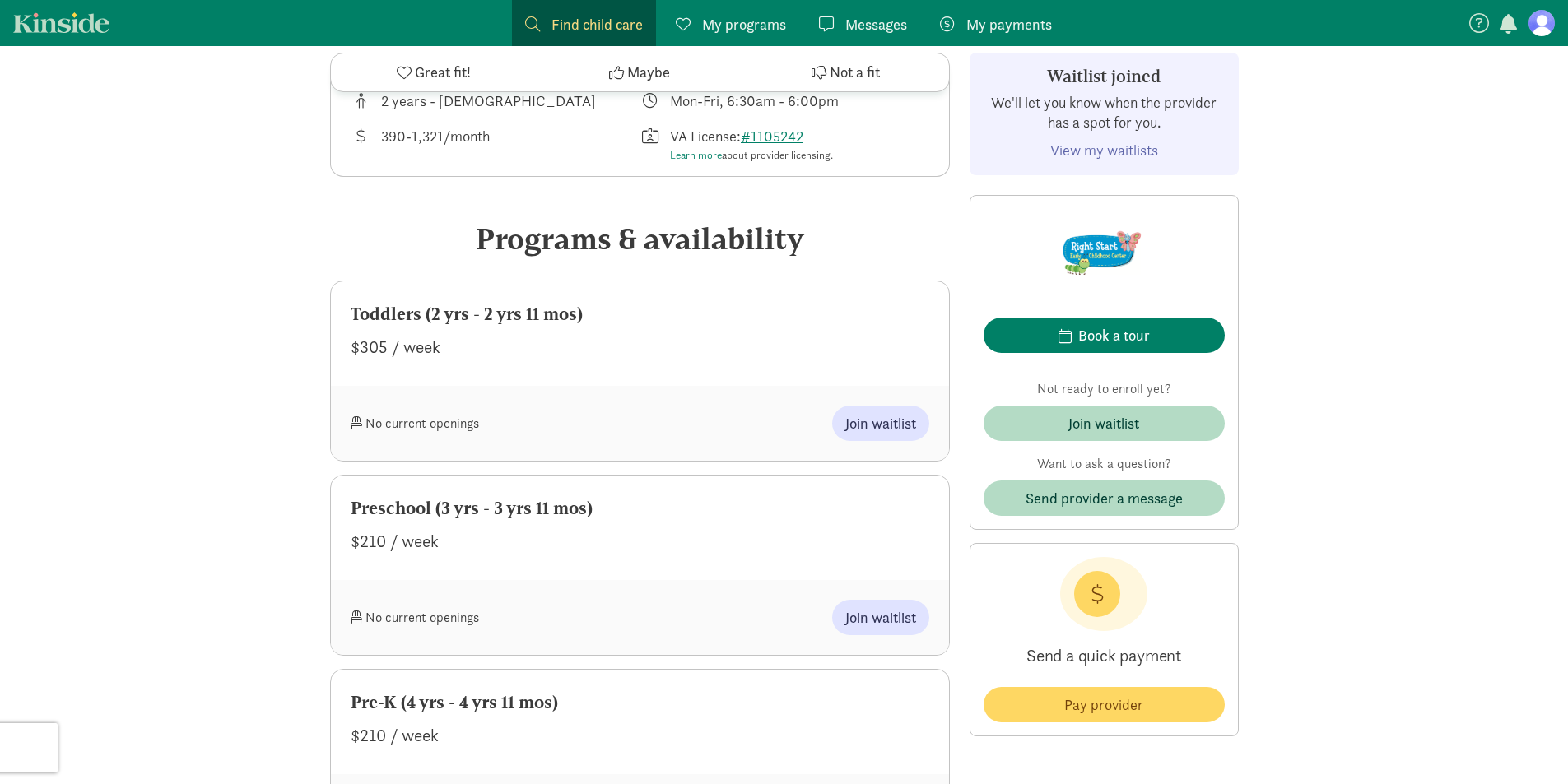
click at [761, 26] on span "My programs" at bounding box center [744, 24] width 84 height 22
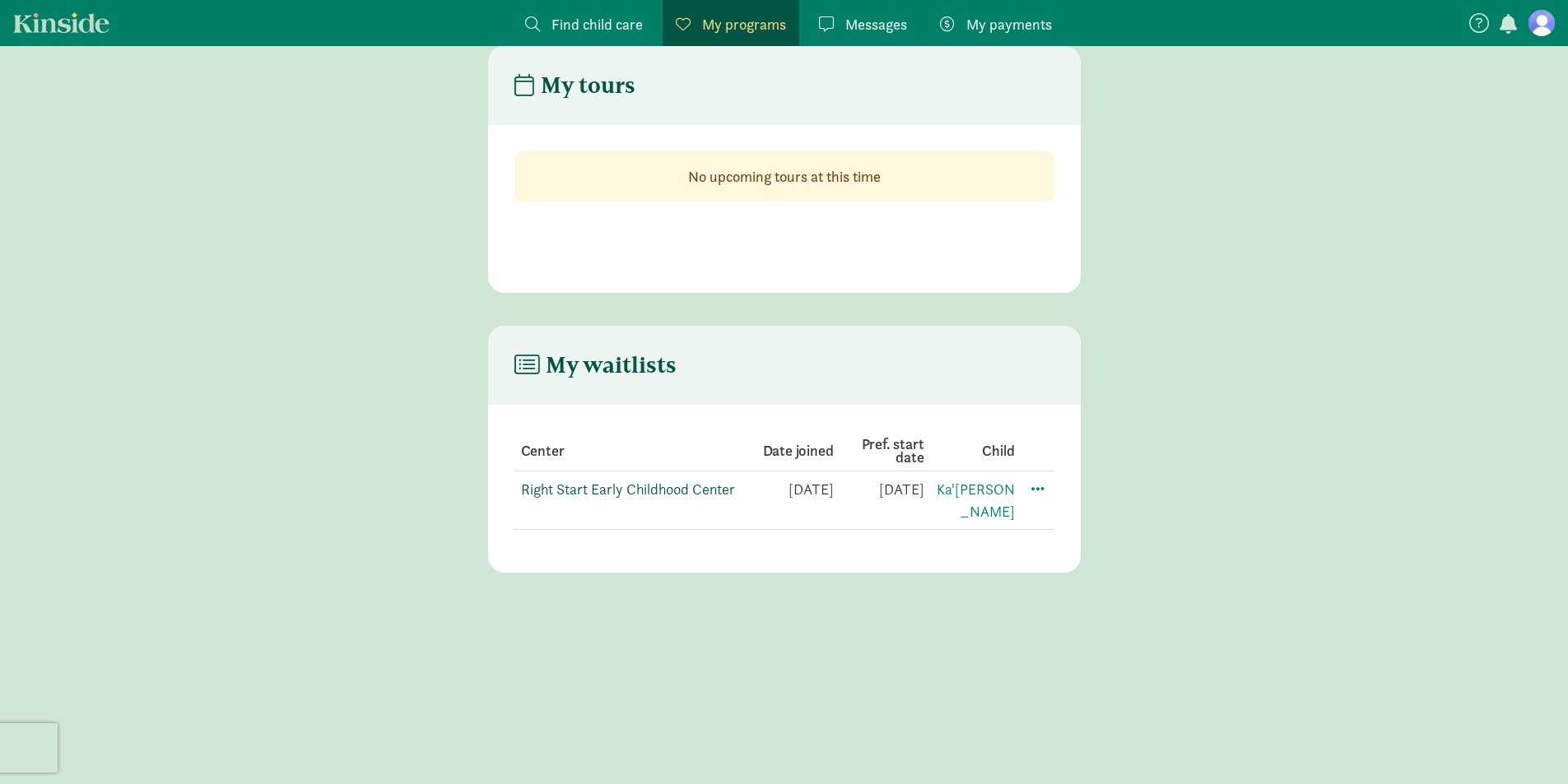
click at [727, 487] on link "Right Start Early Childhood Center" at bounding box center [628, 489] width 214 height 19
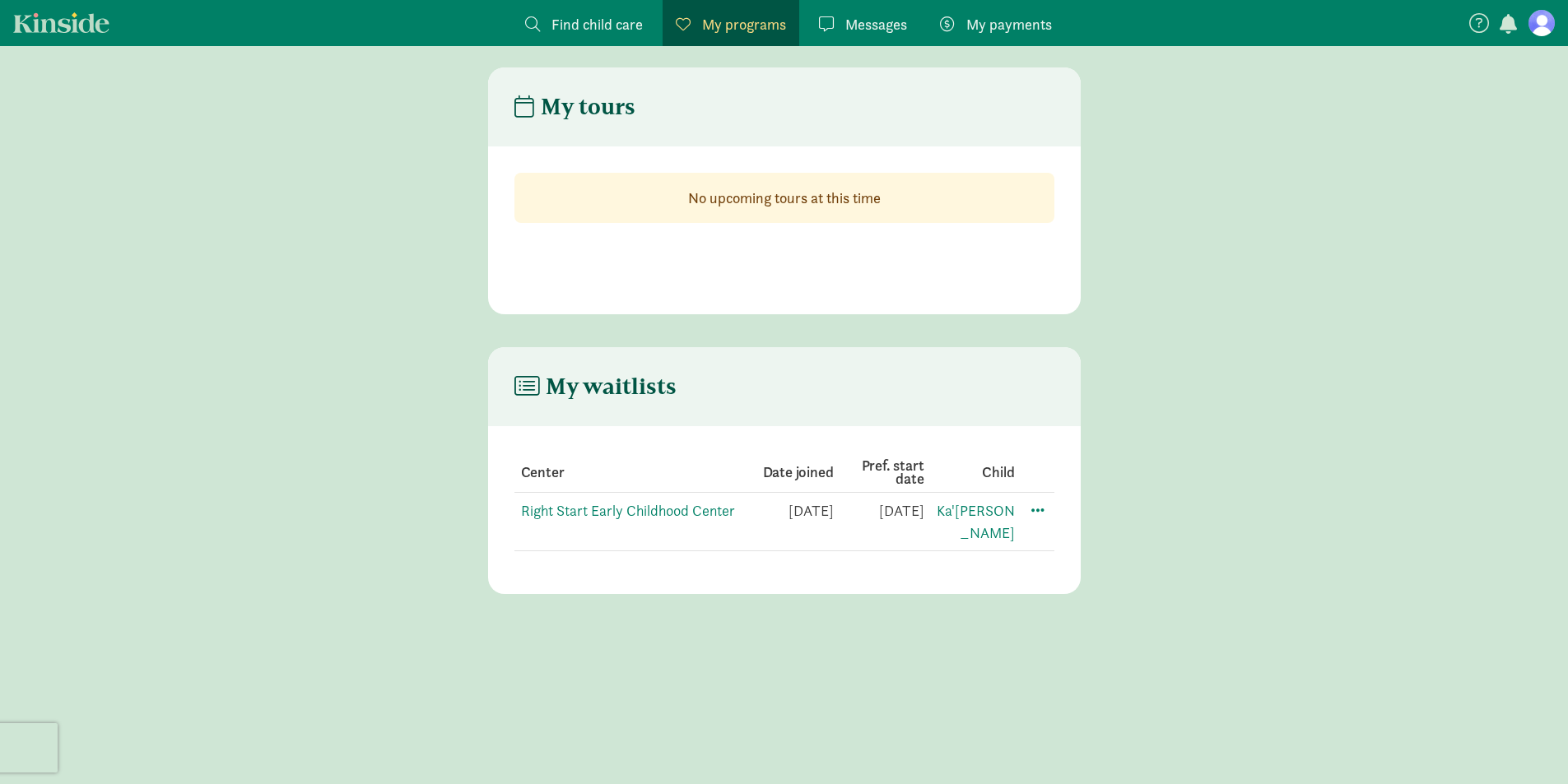
scroll to position [0, 0]
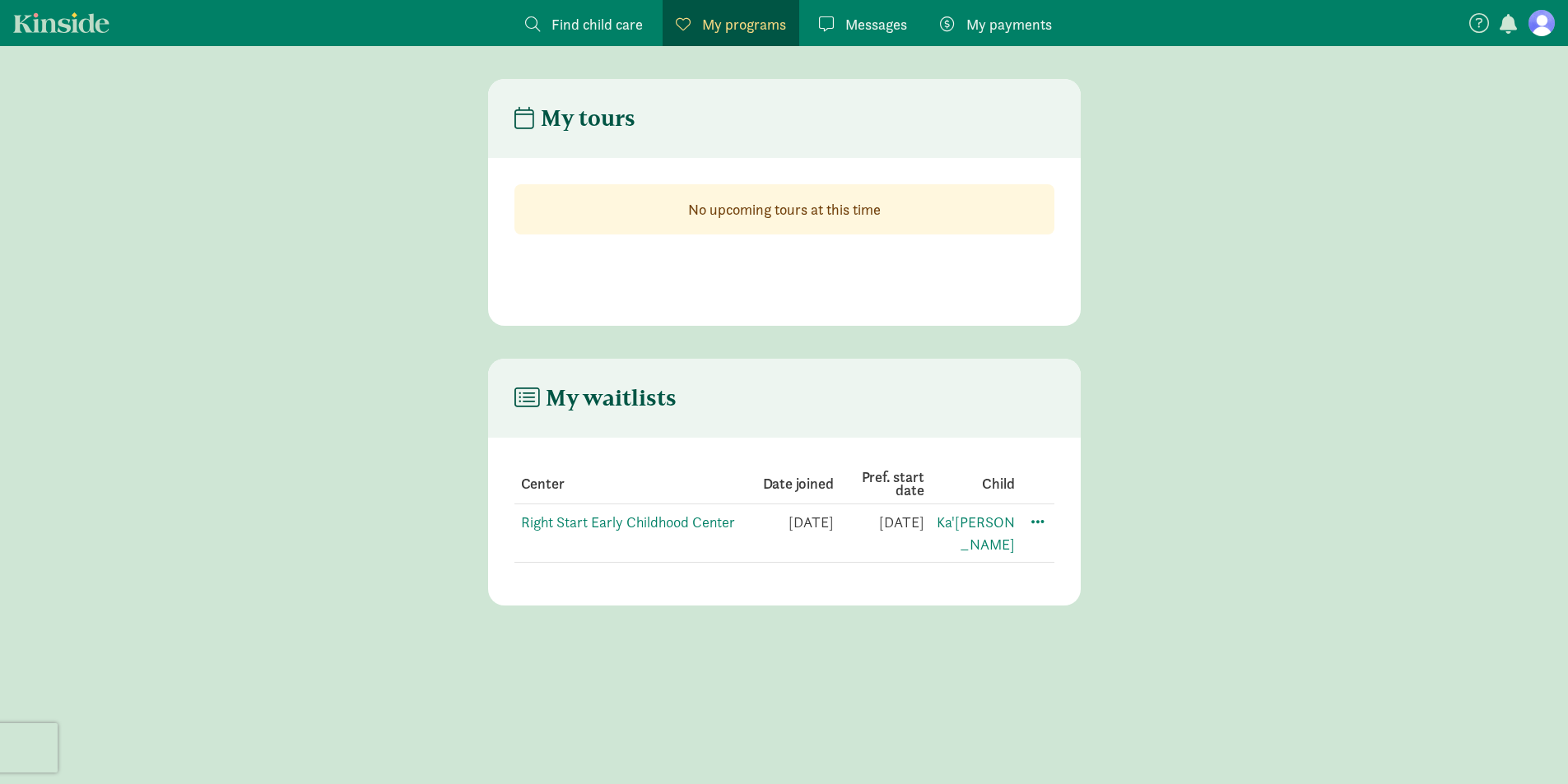
click at [78, 22] on link "Kinside" at bounding box center [61, 22] width 96 height 20
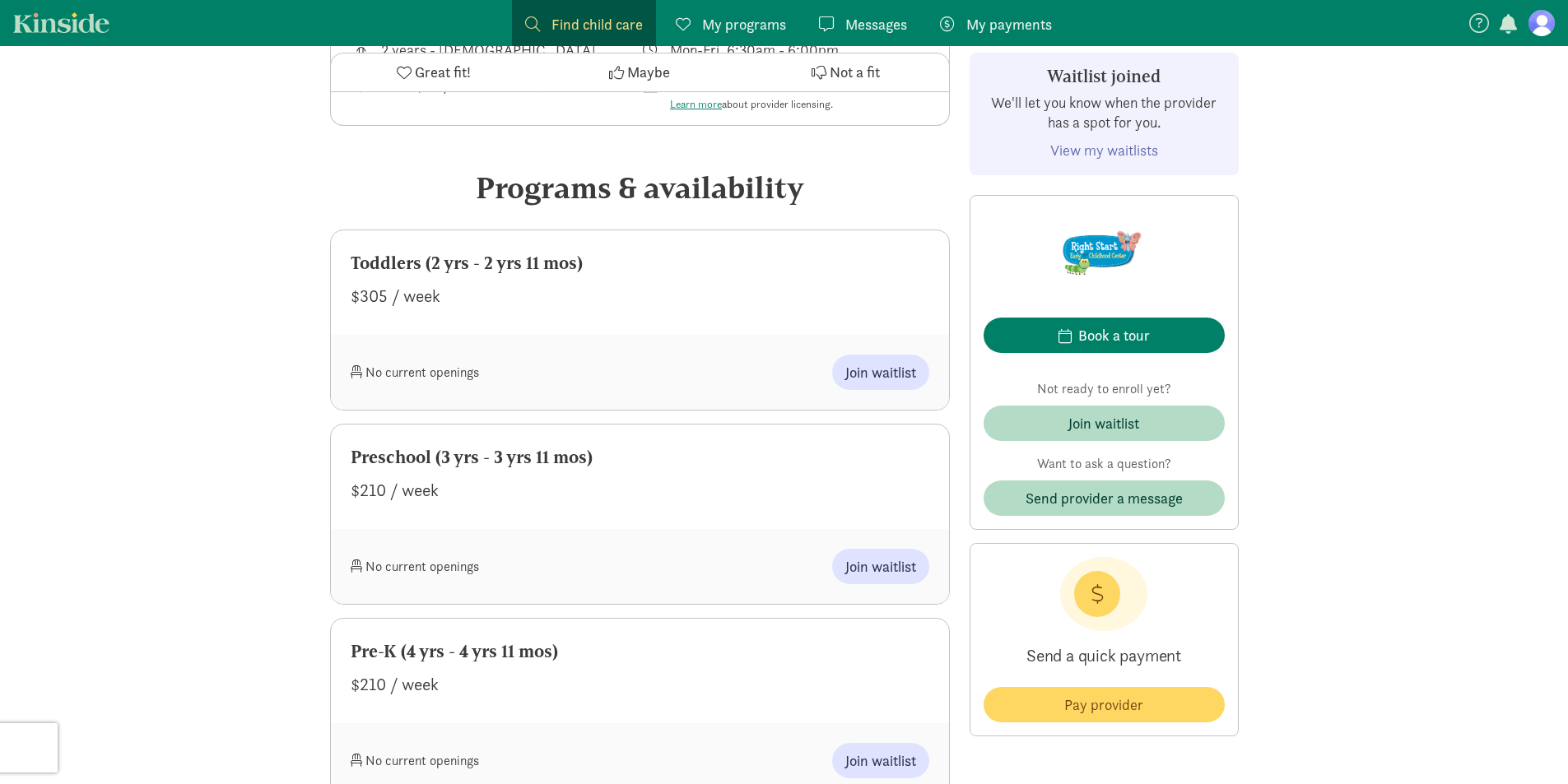
scroll to position [493, 0]
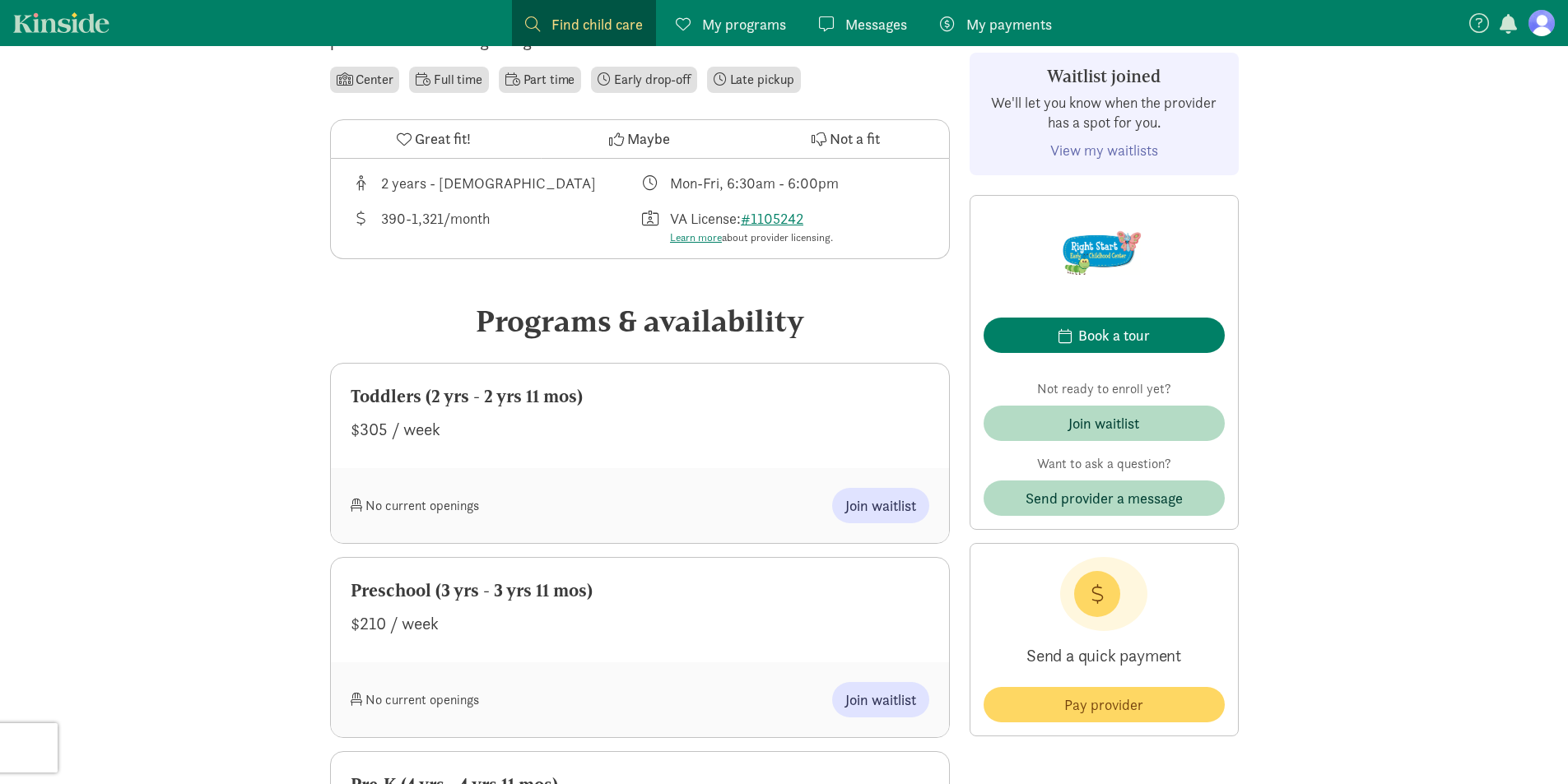
click at [720, 25] on span "My programs" at bounding box center [744, 24] width 84 height 22
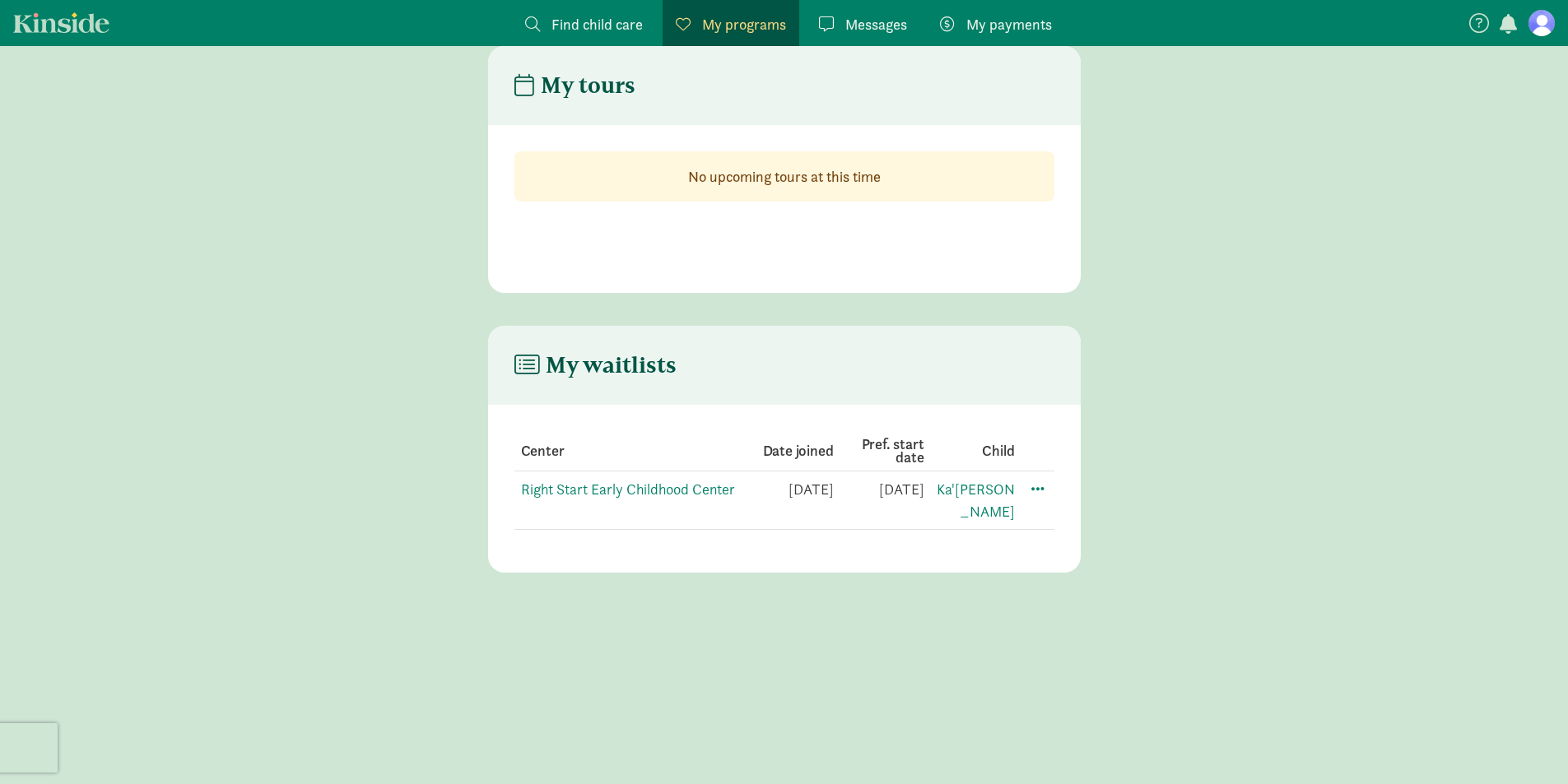
click at [1002, 20] on span "My payments" at bounding box center [1009, 24] width 85 height 22
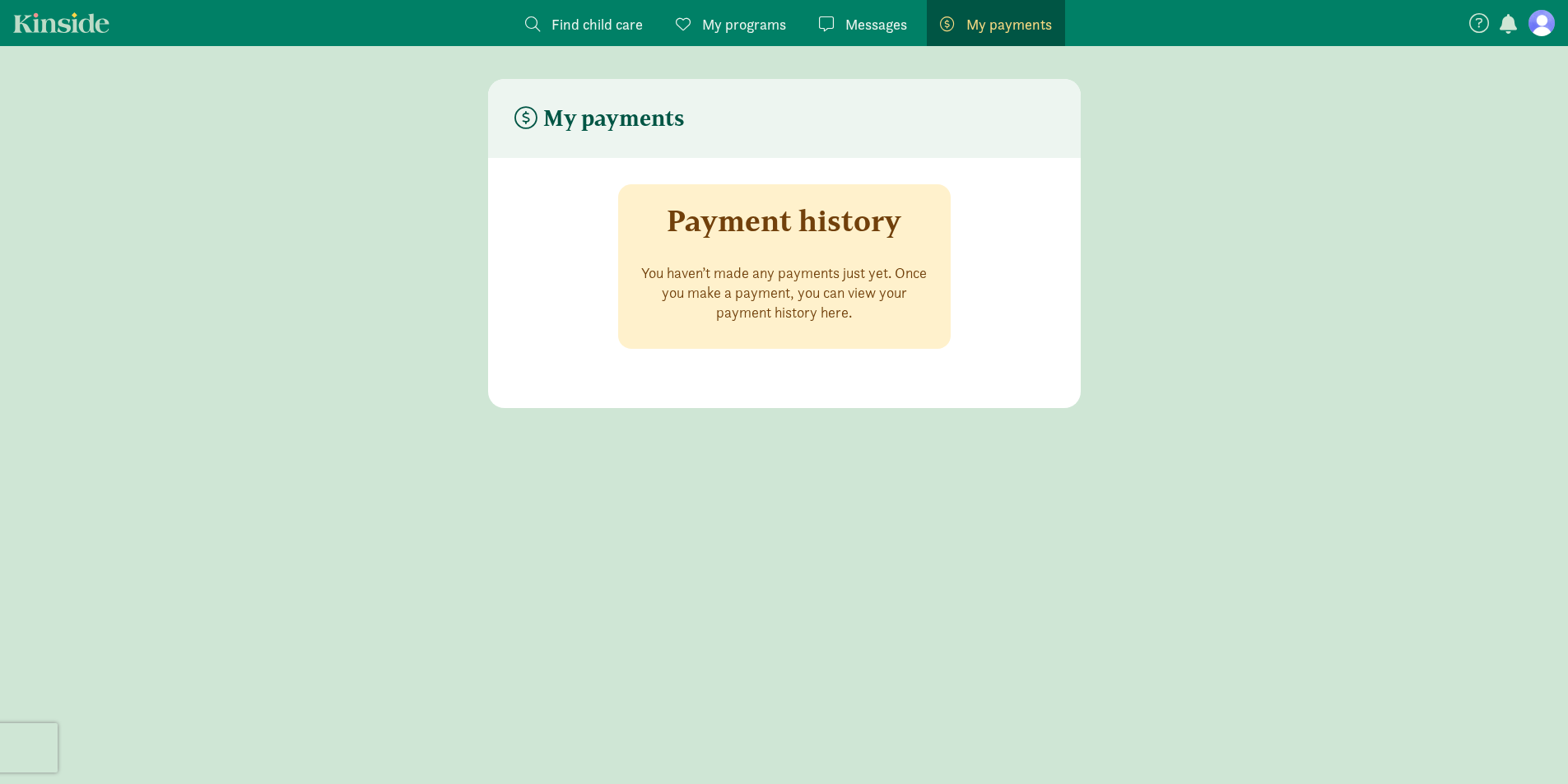
click at [727, 15] on span "My programs" at bounding box center [744, 24] width 84 height 22
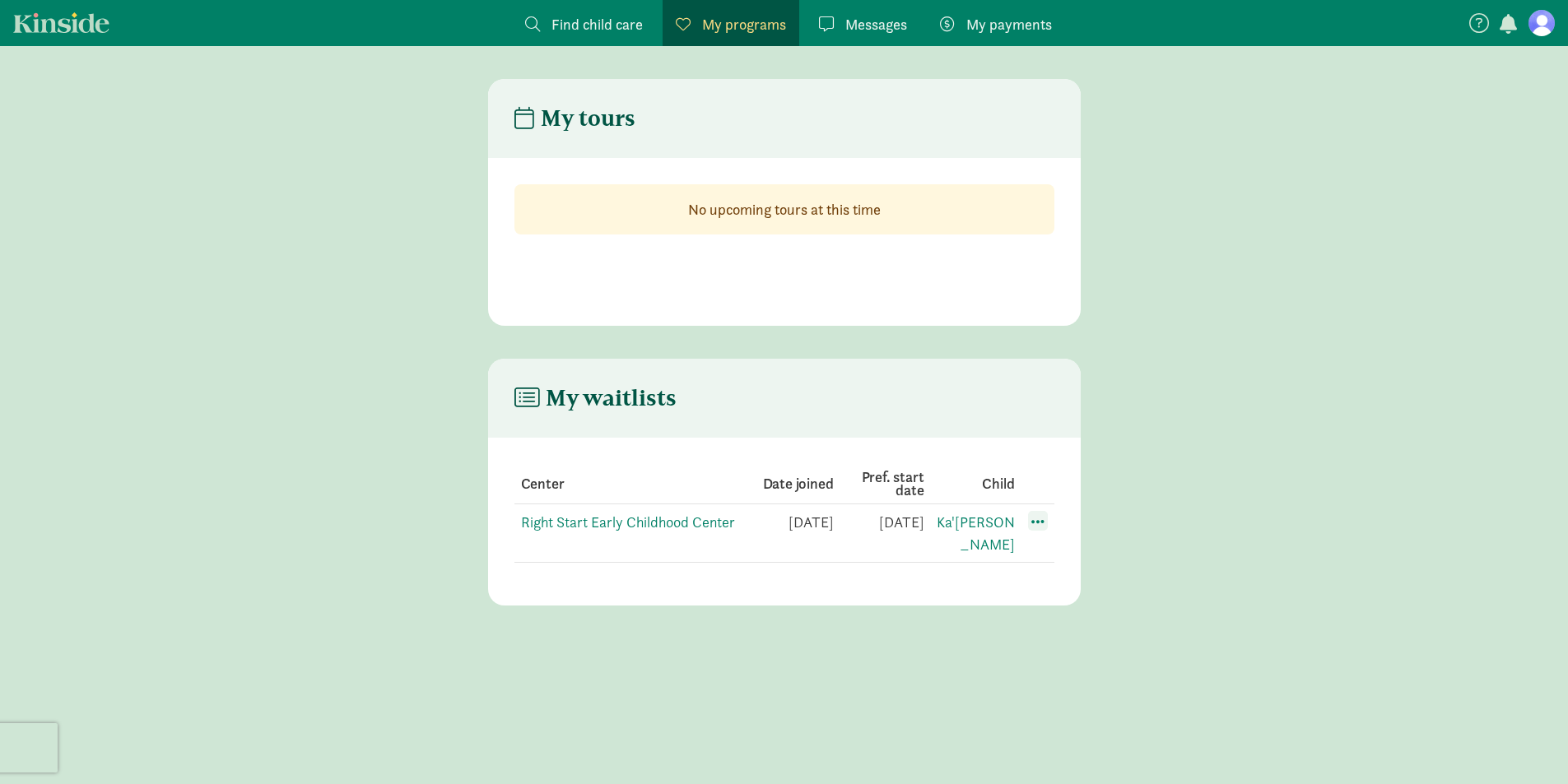
click at [1039, 522] on span at bounding box center [1038, 521] width 20 height 20
click at [743, 511] on td "Right Start Early Childhood Center" at bounding box center [789, 533] width 90 height 59
click at [632, 527] on link "Right Start Early Childhood Center" at bounding box center [628, 522] width 214 height 19
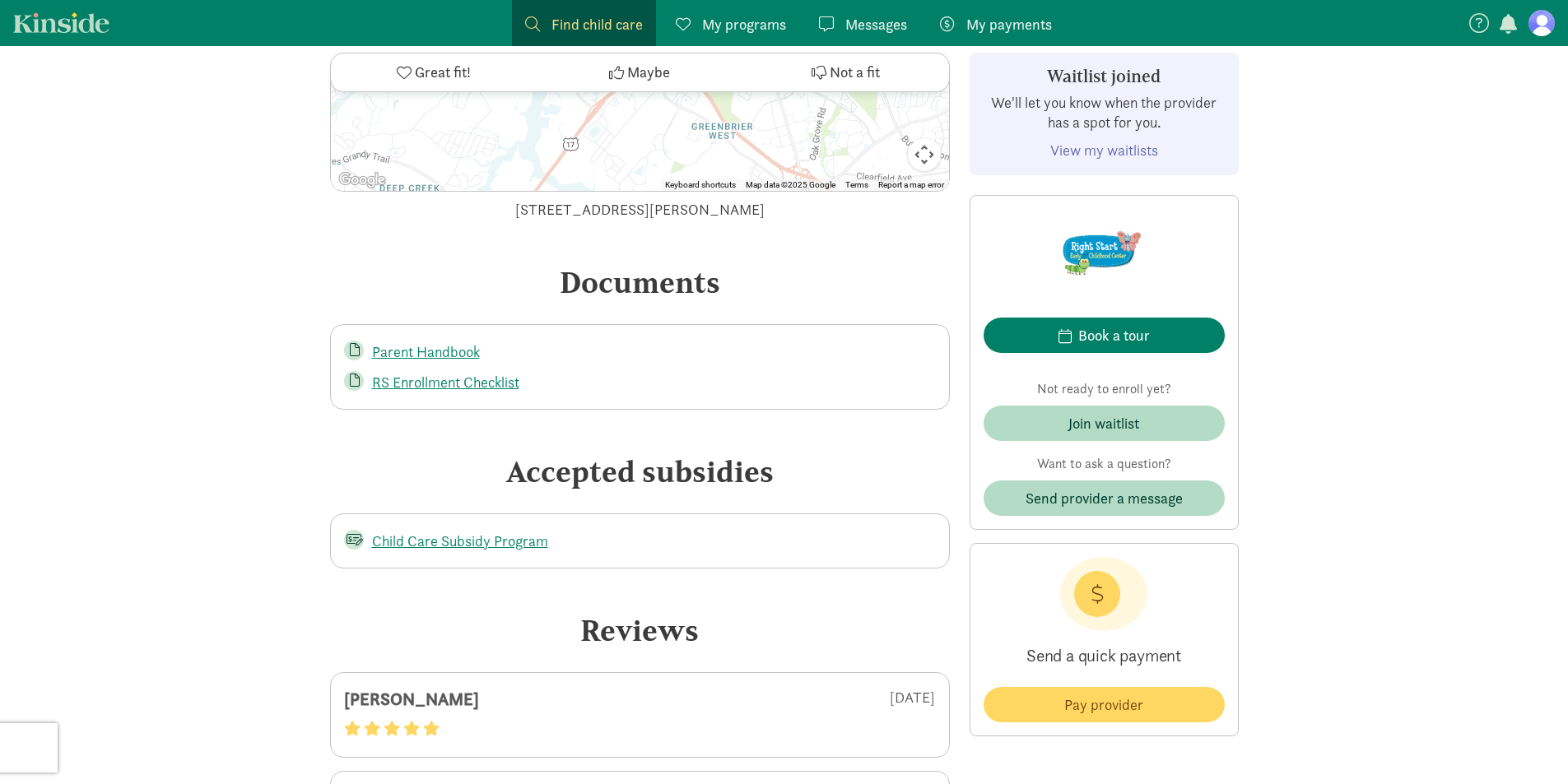
scroll to position [2287, 0]
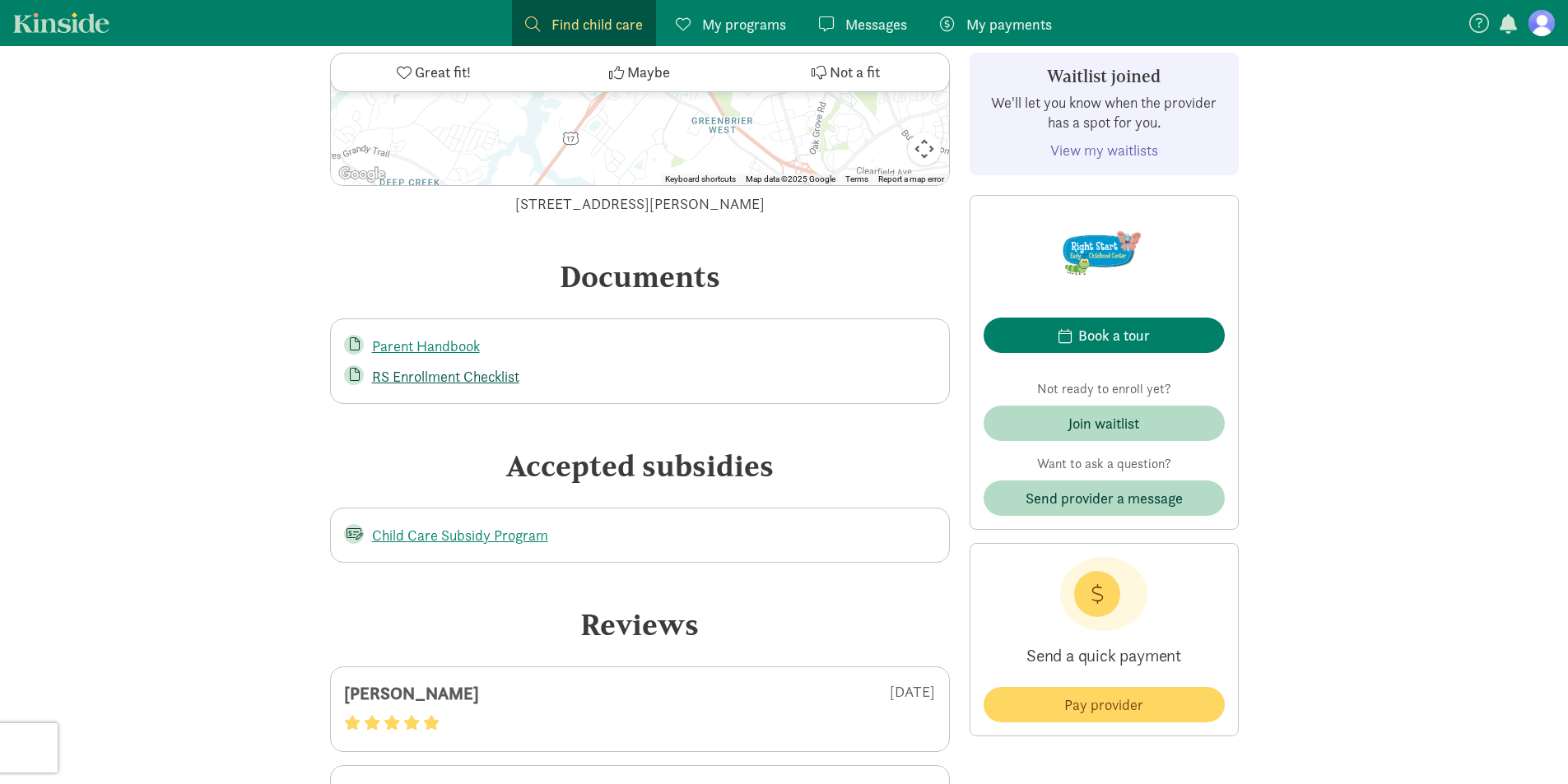
click at [457, 367] on link "RS Enrollment Checklist" at bounding box center [445, 377] width 148 height 19
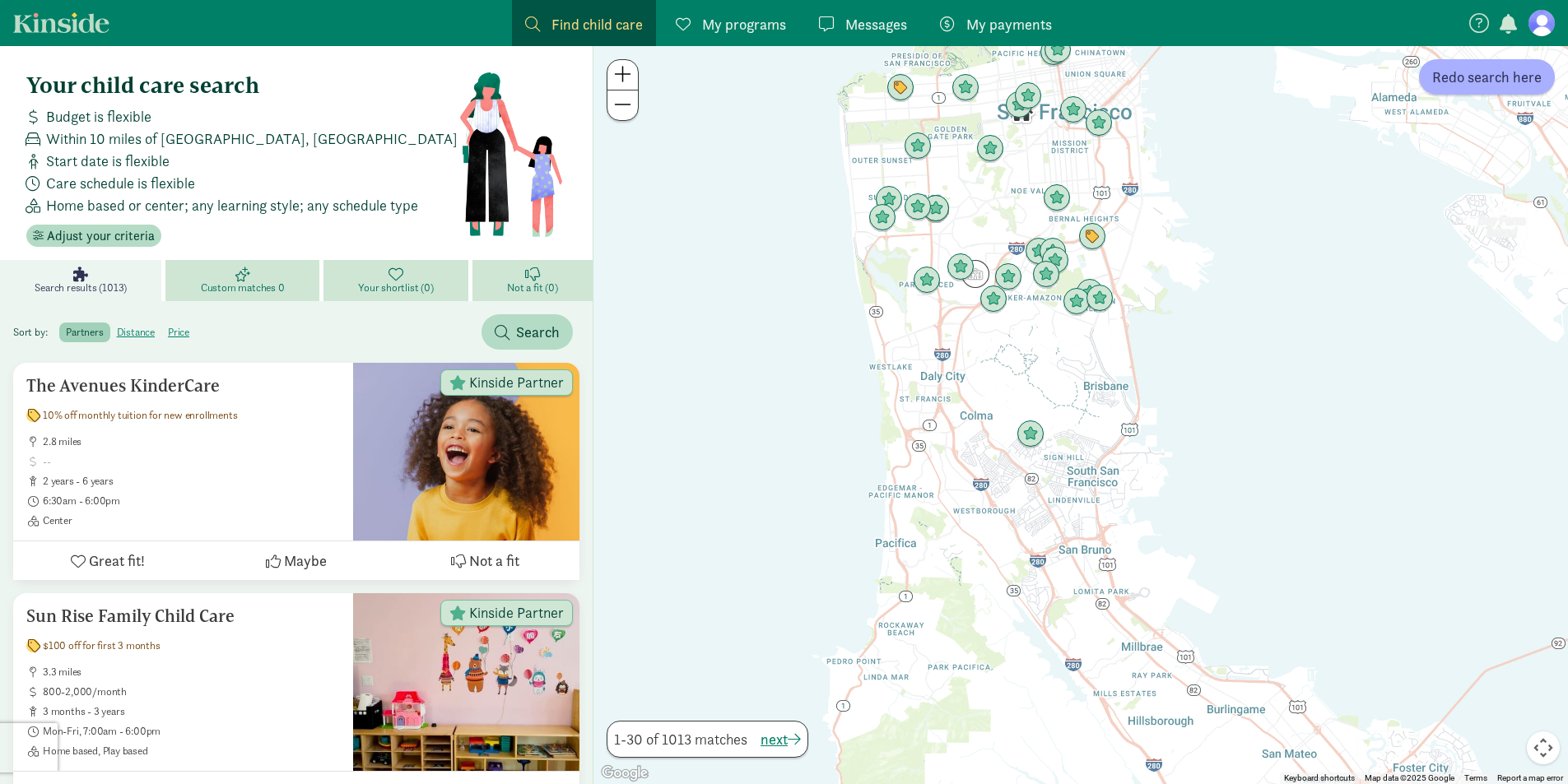
drag, startPoint x: 1144, startPoint y: 522, endPoint x: 951, endPoint y: 111, distance: 454.1
click at [951, 111] on div at bounding box center [1080, 415] width 975 height 738
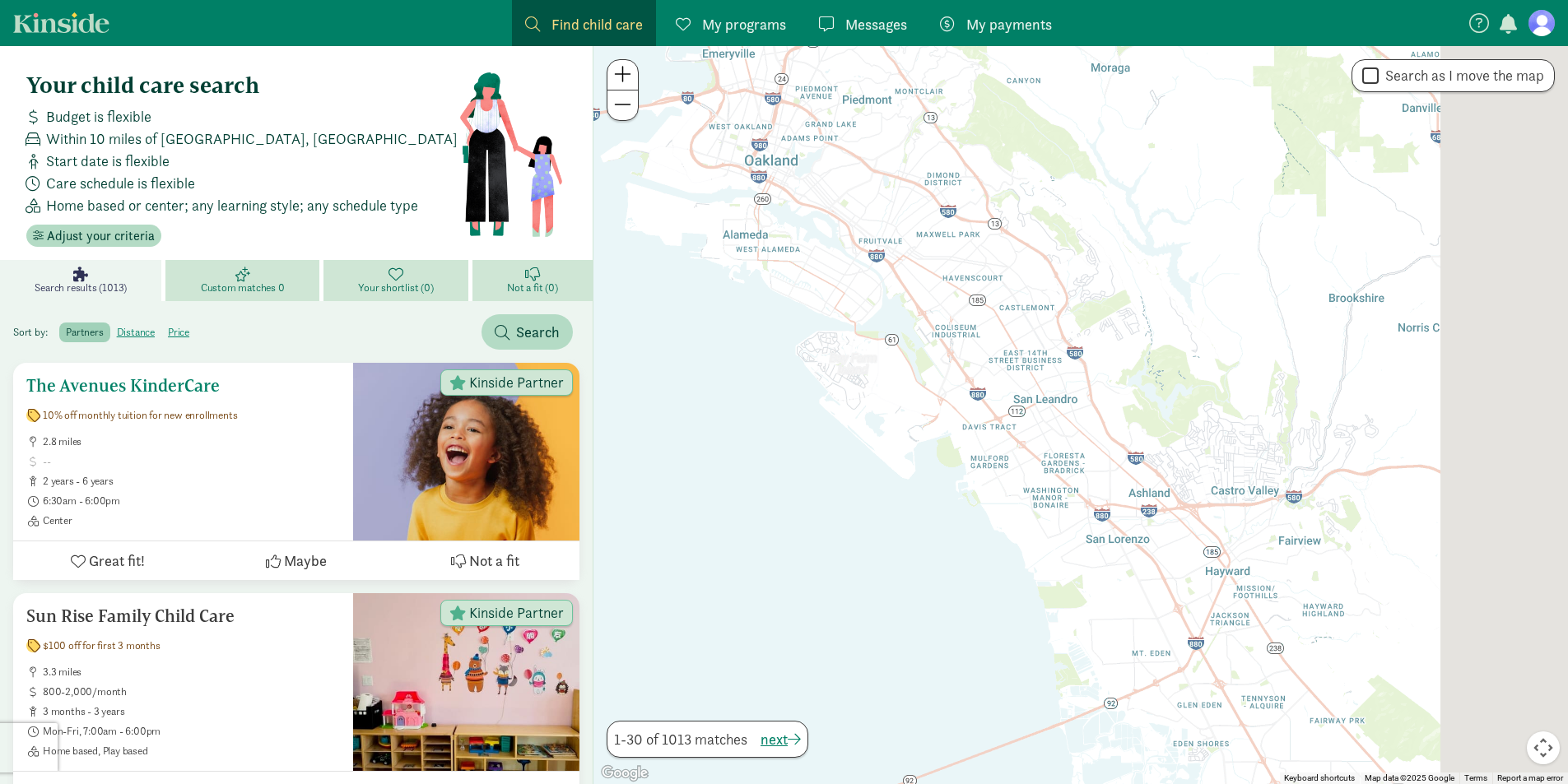
drag, startPoint x: 1328, startPoint y: 441, endPoint x: 558, endPoint y: 410, distance: 770.6
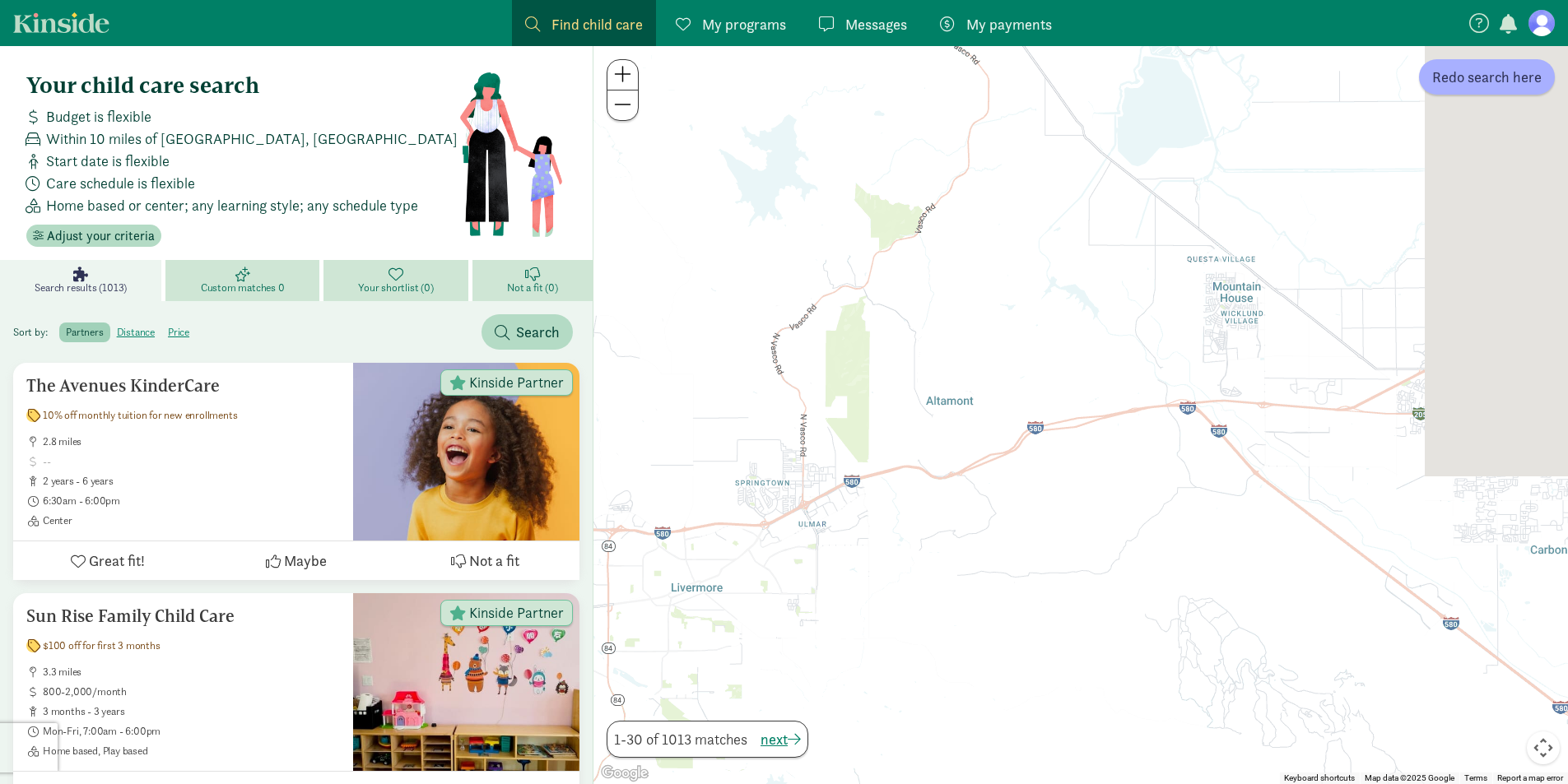
drag, startPoint x: 1399, startPoint y: 384, endPoint x: 557, endPoint y: 362, distance: 842.3
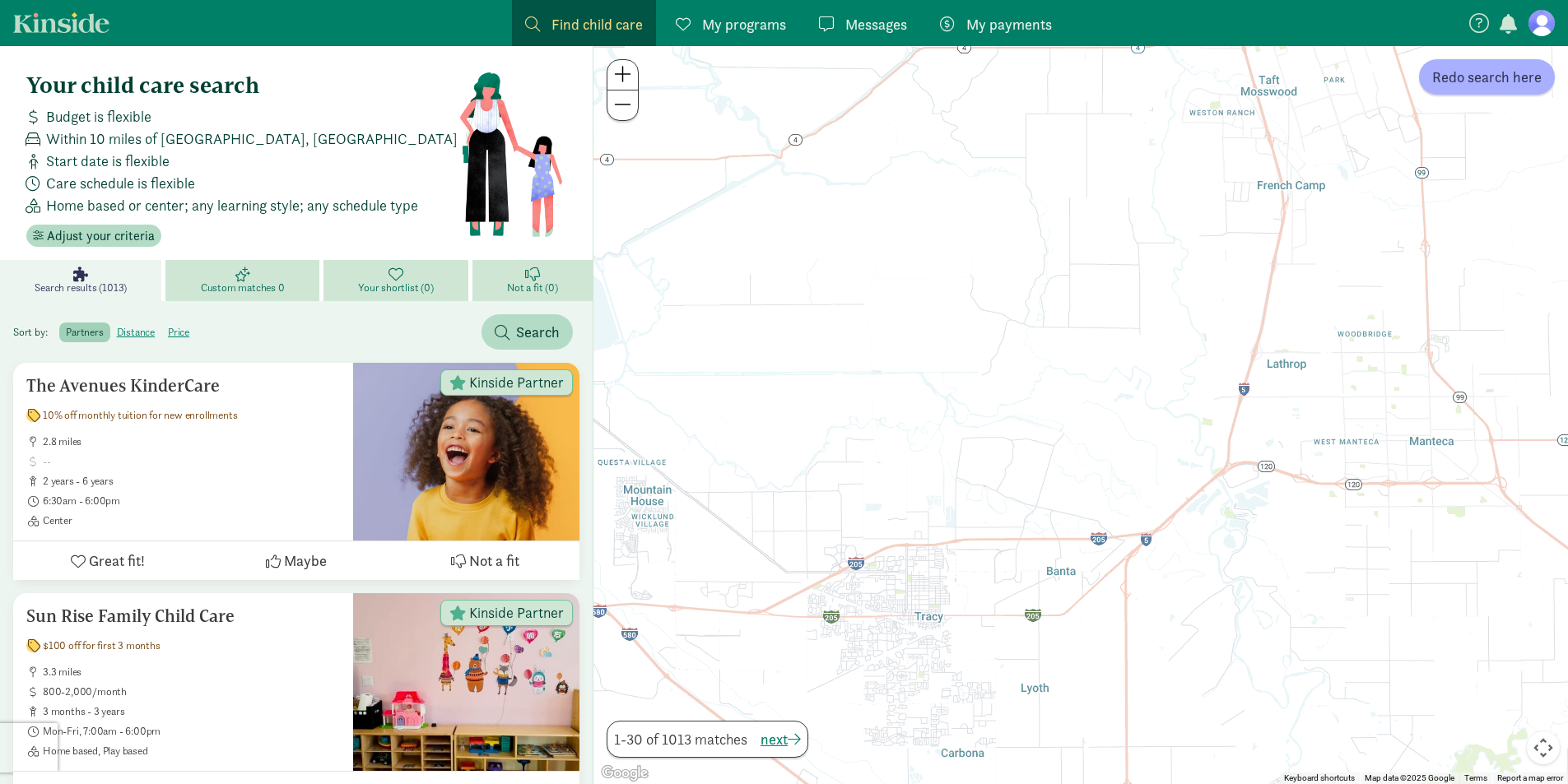
drag, startPoint x: 1478, startPoint y: 401, endPoint x: 1056, endPoint y: 536, distance: 443.1
click at [1097, 580] on div at bounding box center [1080, 415] width 975 height 738
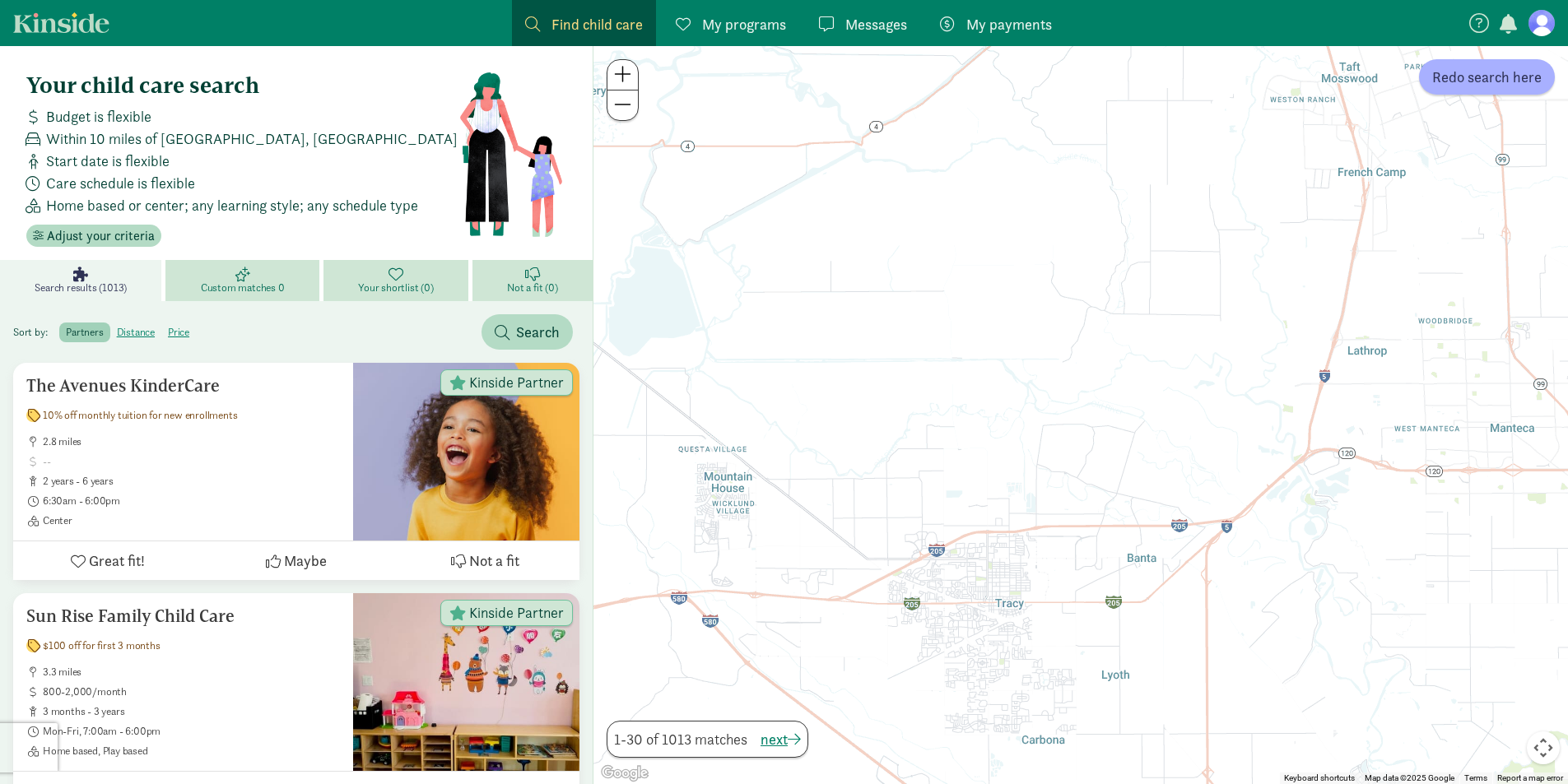
click at [80, 30] on link "Kinside" at bounding box center [61, 22] width 96 height 20
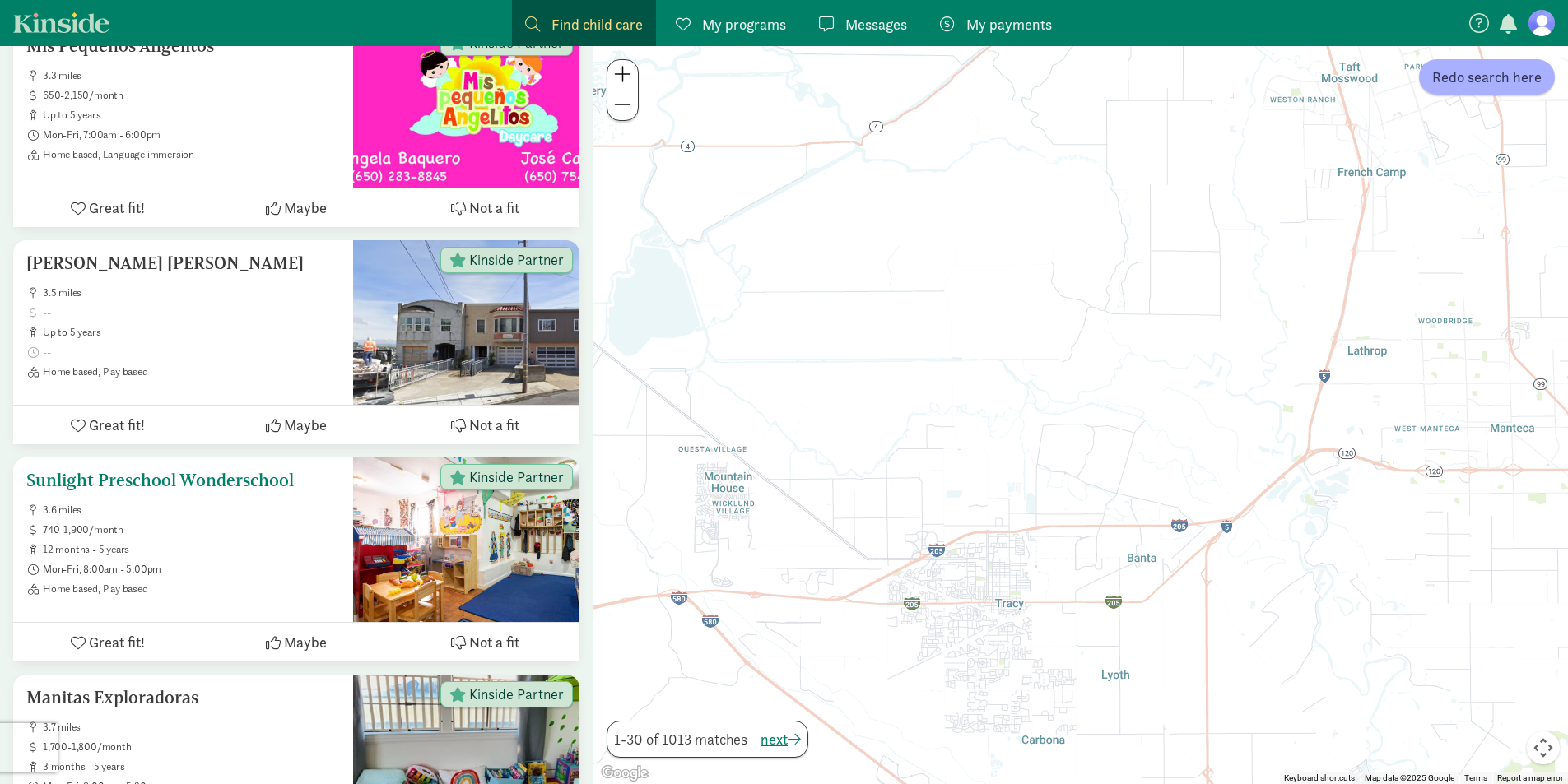
scroll to position [3867, 0]
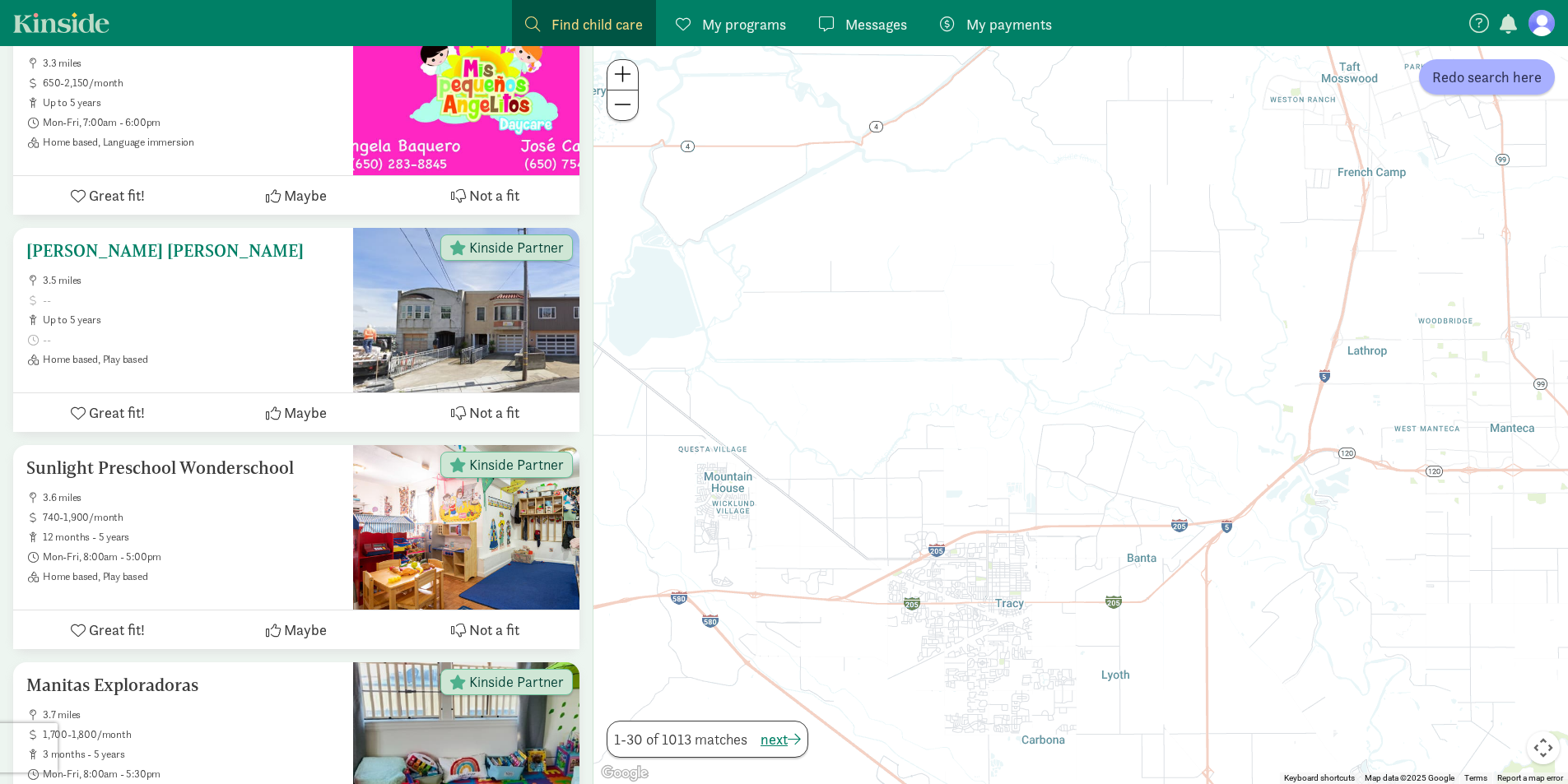
click at [183, 335] on span at bounding box center [191, 339] width 298 height 13
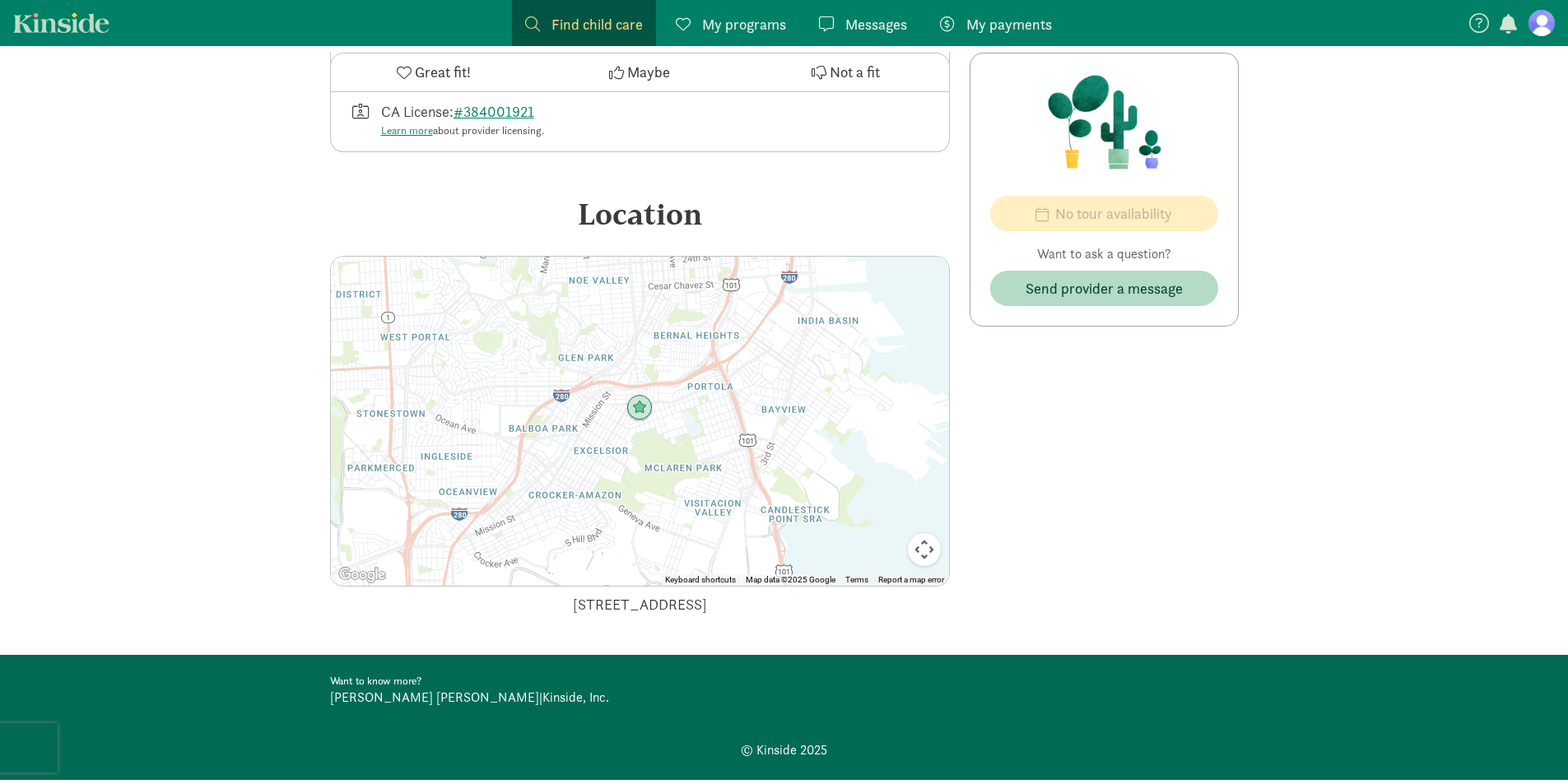
scroll to position [601, 0]
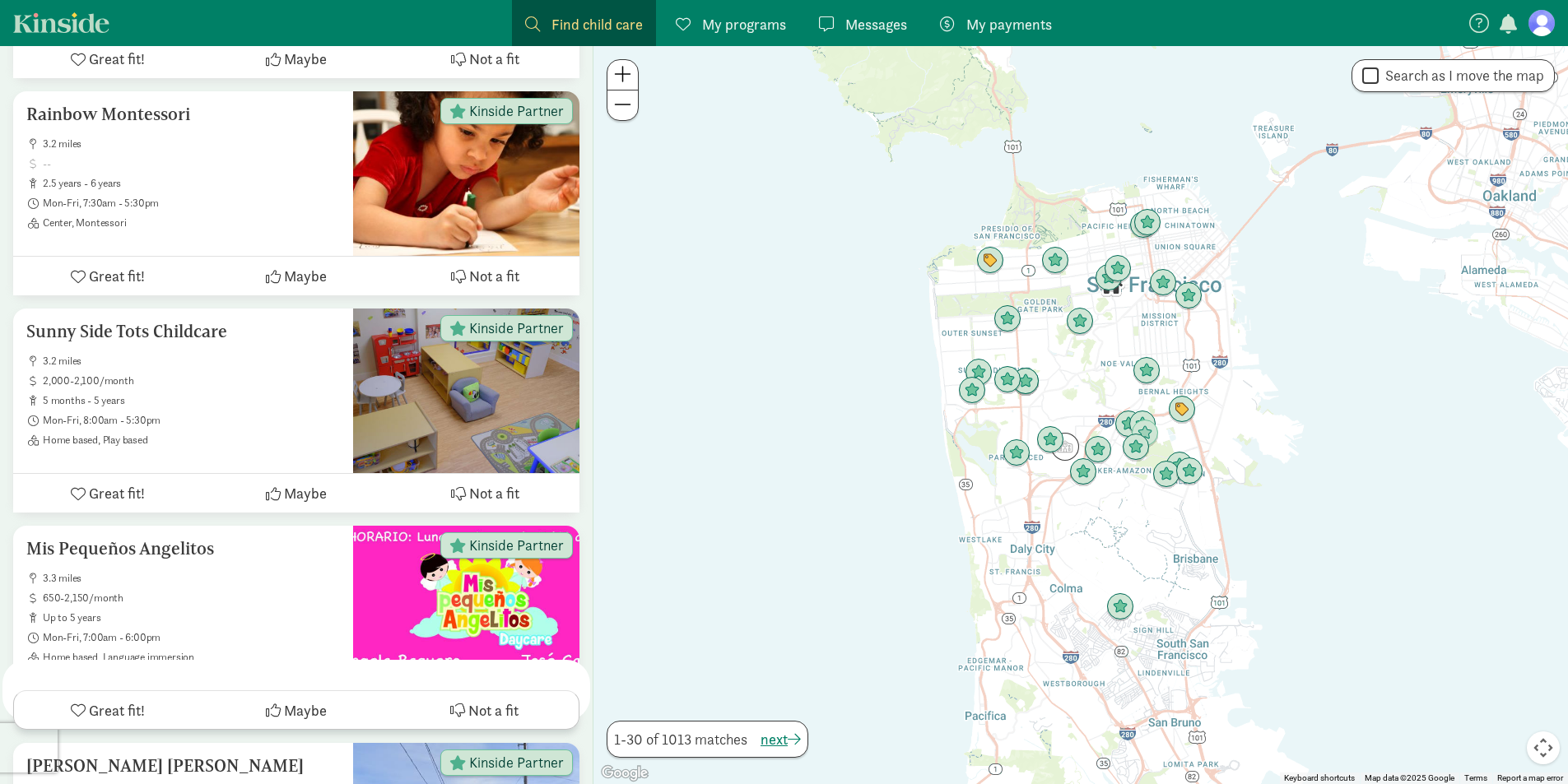
scroll to position [3127, 0]
